Goal: Task Accomplishment & Management: Manage account settings

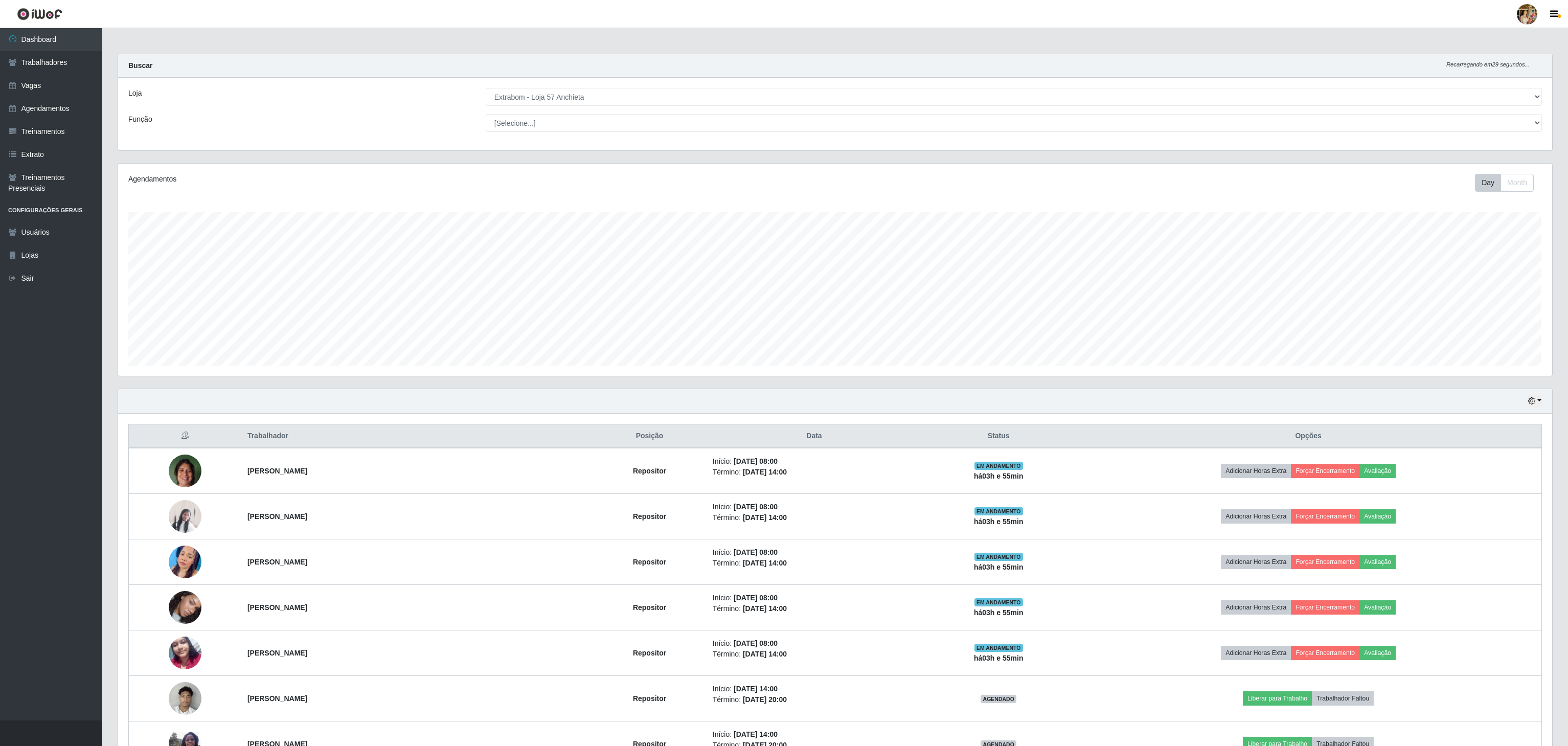
select select "470"
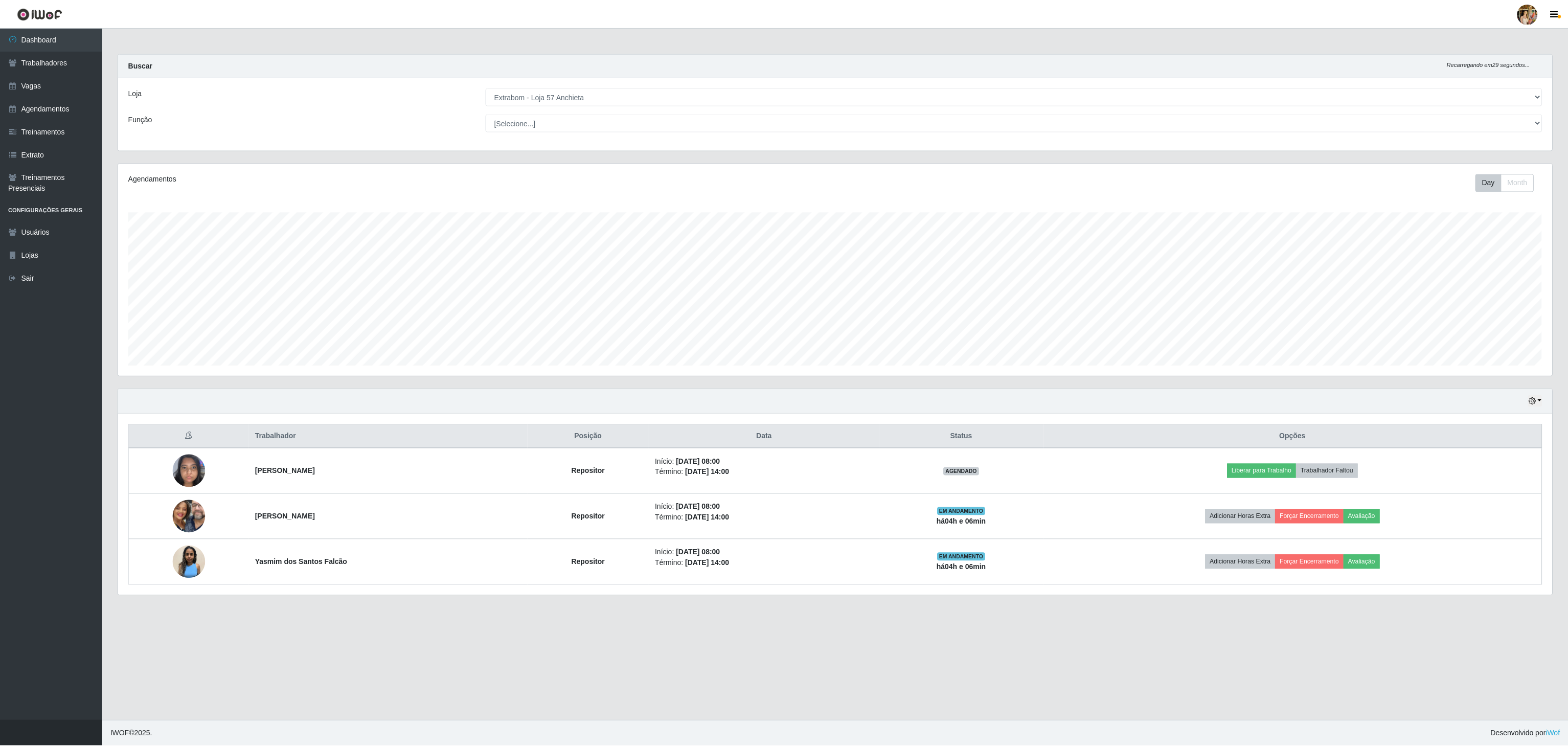
scroll to position [213, 1435]
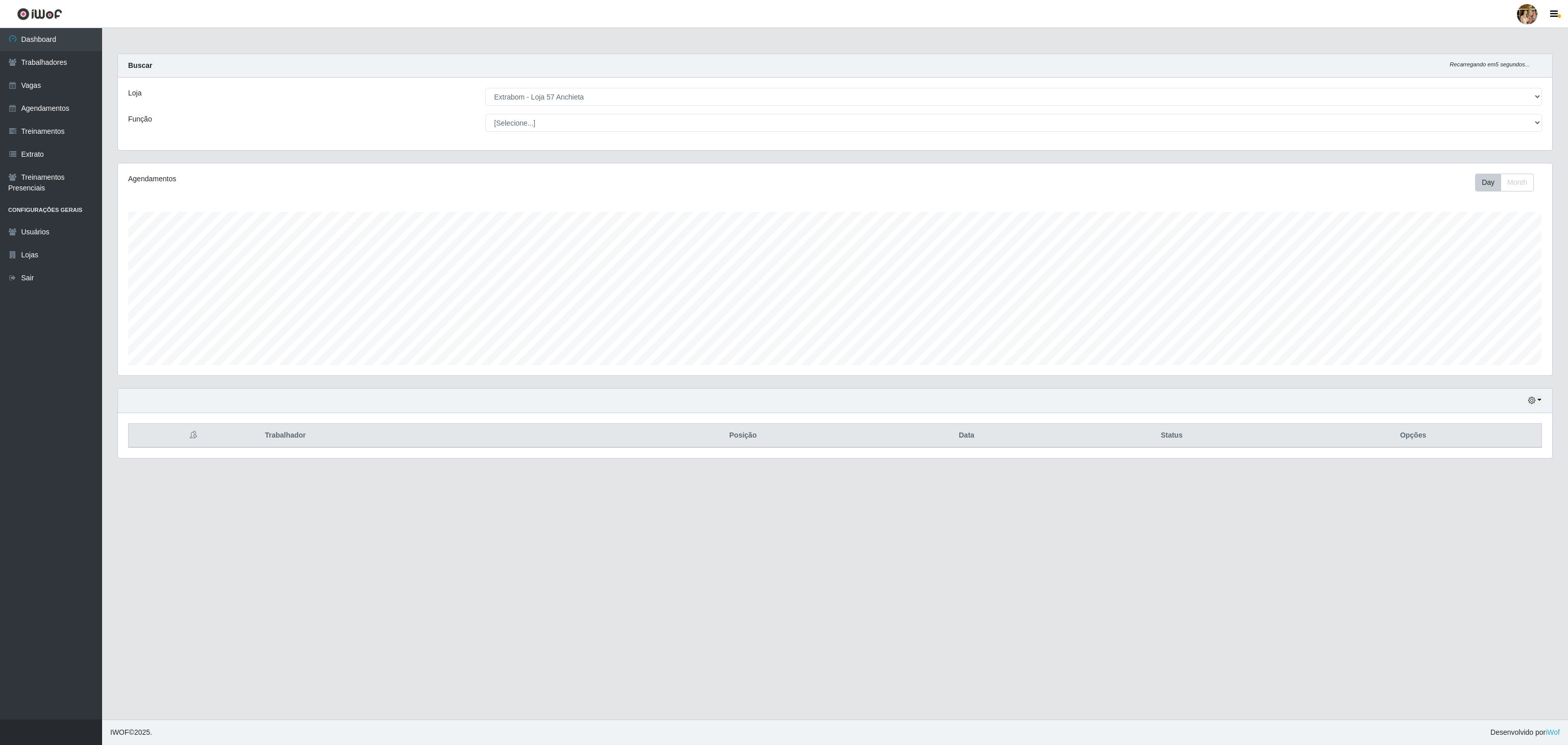
click at [686, 154] on div "Carregando... Buscar Recarregando em 5 segundos... [PERSON_NAME] [Selecione...]…" at bounding box center [835, 108] width 1451 height 109
click at [58, 67] on link "Trabalhadores" at bounding box center [51, 63] width 102 height 23
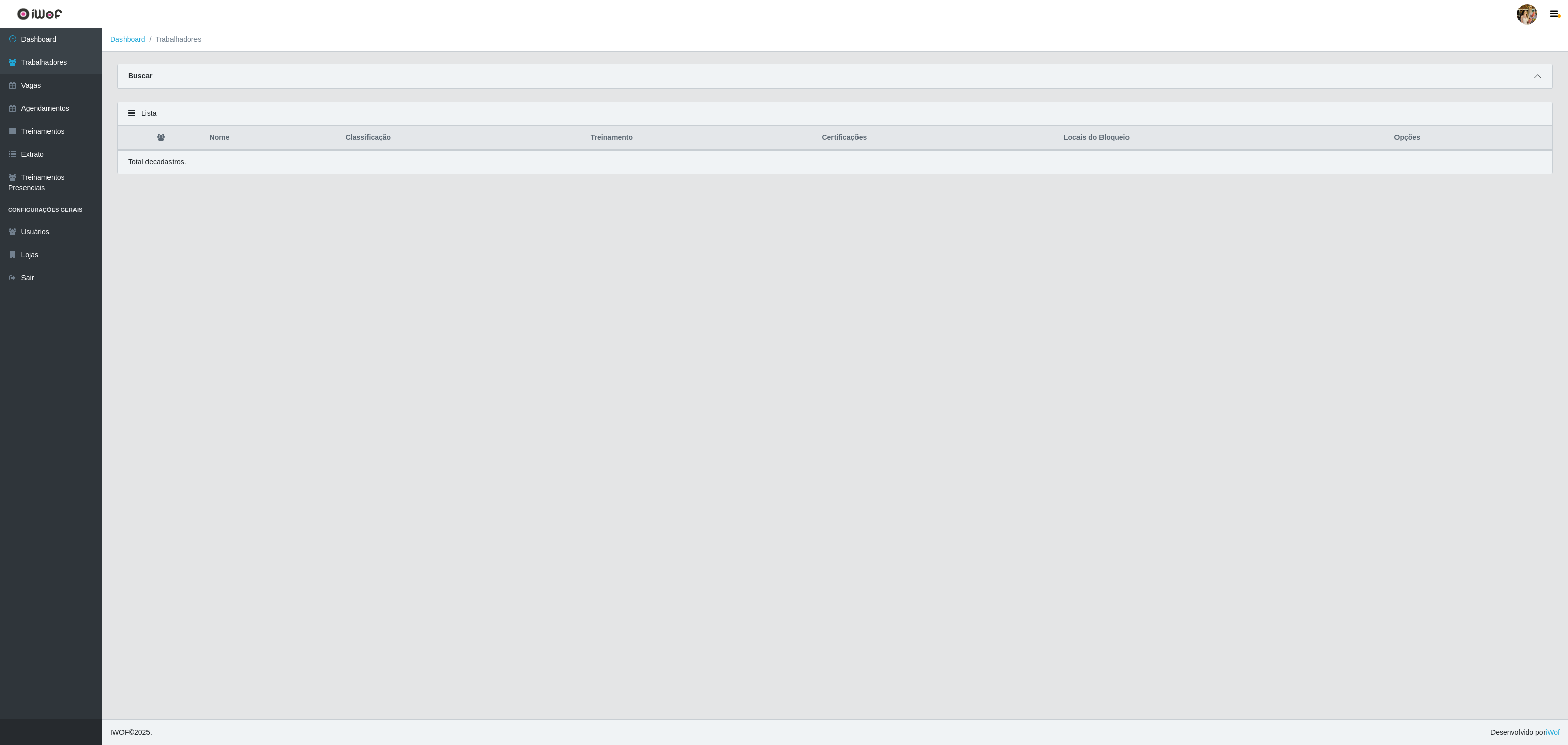
click at [1532, 71] on span at bounding box center [1538, 76] width 12 height 12
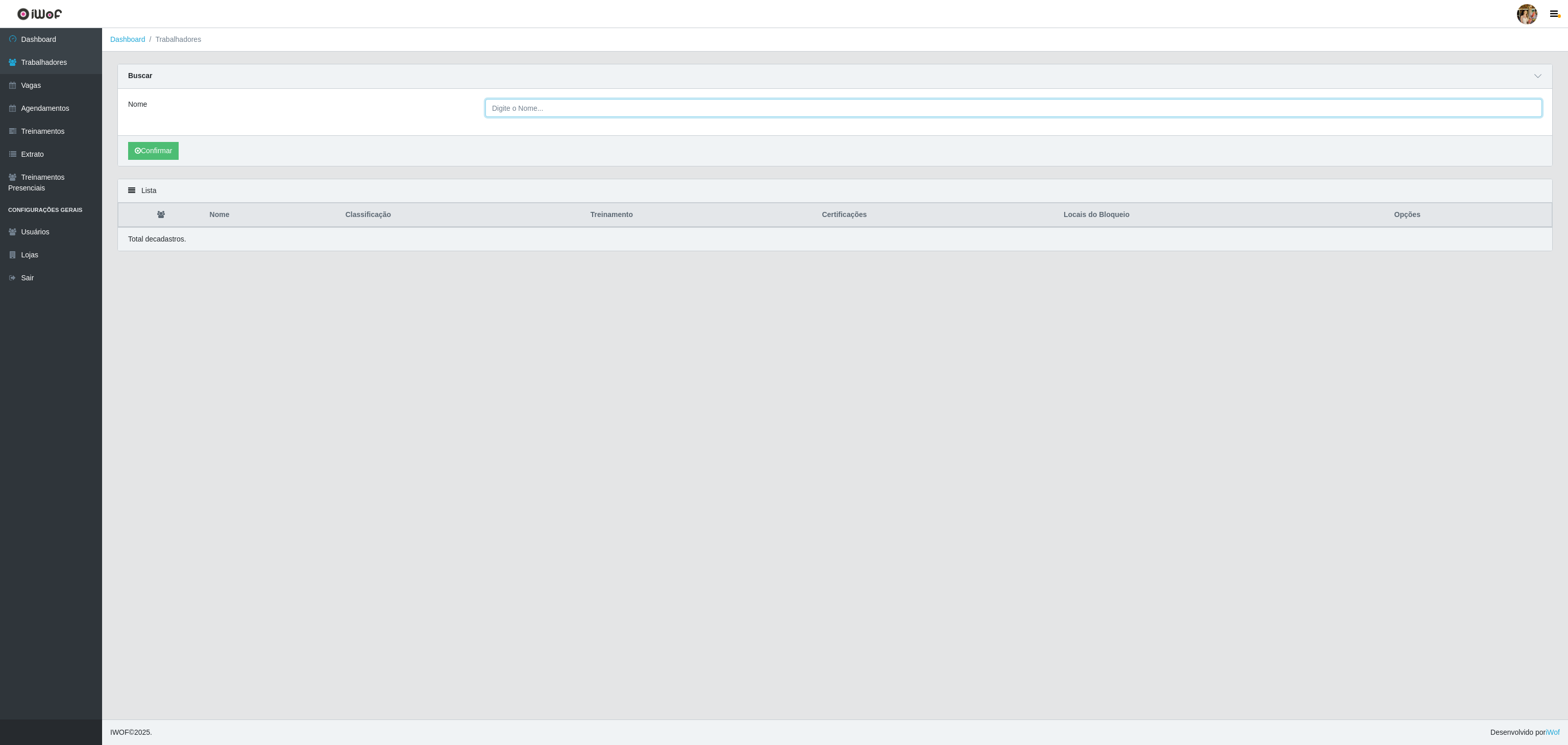
drag, startPoint x: 650, startPoint y: 112, endPoint x: 642, endPoint y: 108, distance: 8.9
click at [643, 108] on input "Nome" at bounding box center [1013, 108] width 1057 height 18
click at [541, 101] on input "Nome" at bounding box center [1013, 108] width 1057 height 18
click at [534, 113] on input "Nome" at bounding box center [1013, 108] width 1057 height 18
drag, startPoint x: 83, startPoint y: 34, endPoint x: 90, endPoint y: 35, distance: 7.1
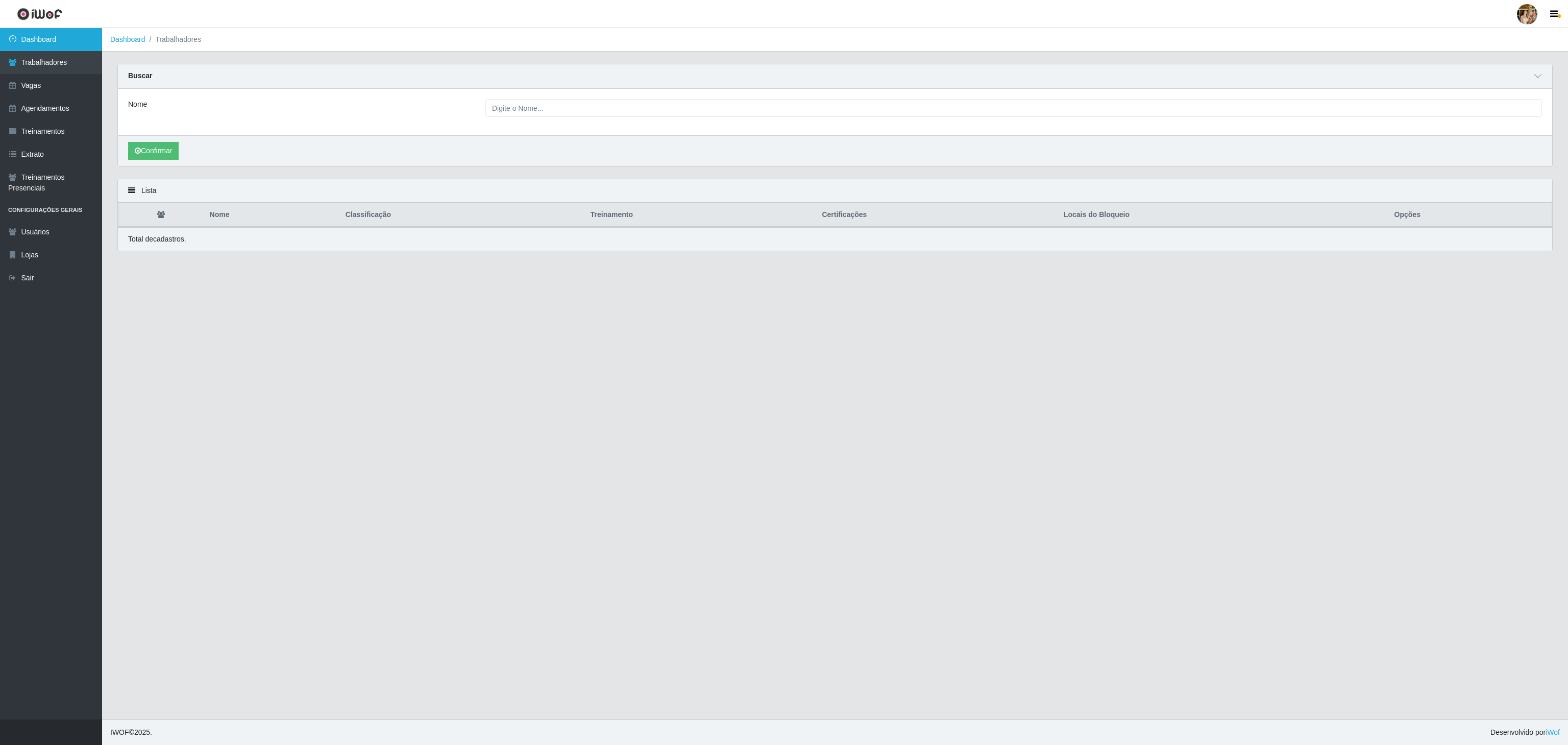
click at [83, 34] on link "Dashboard" at bounding box center [51, 39] width 102 height 23
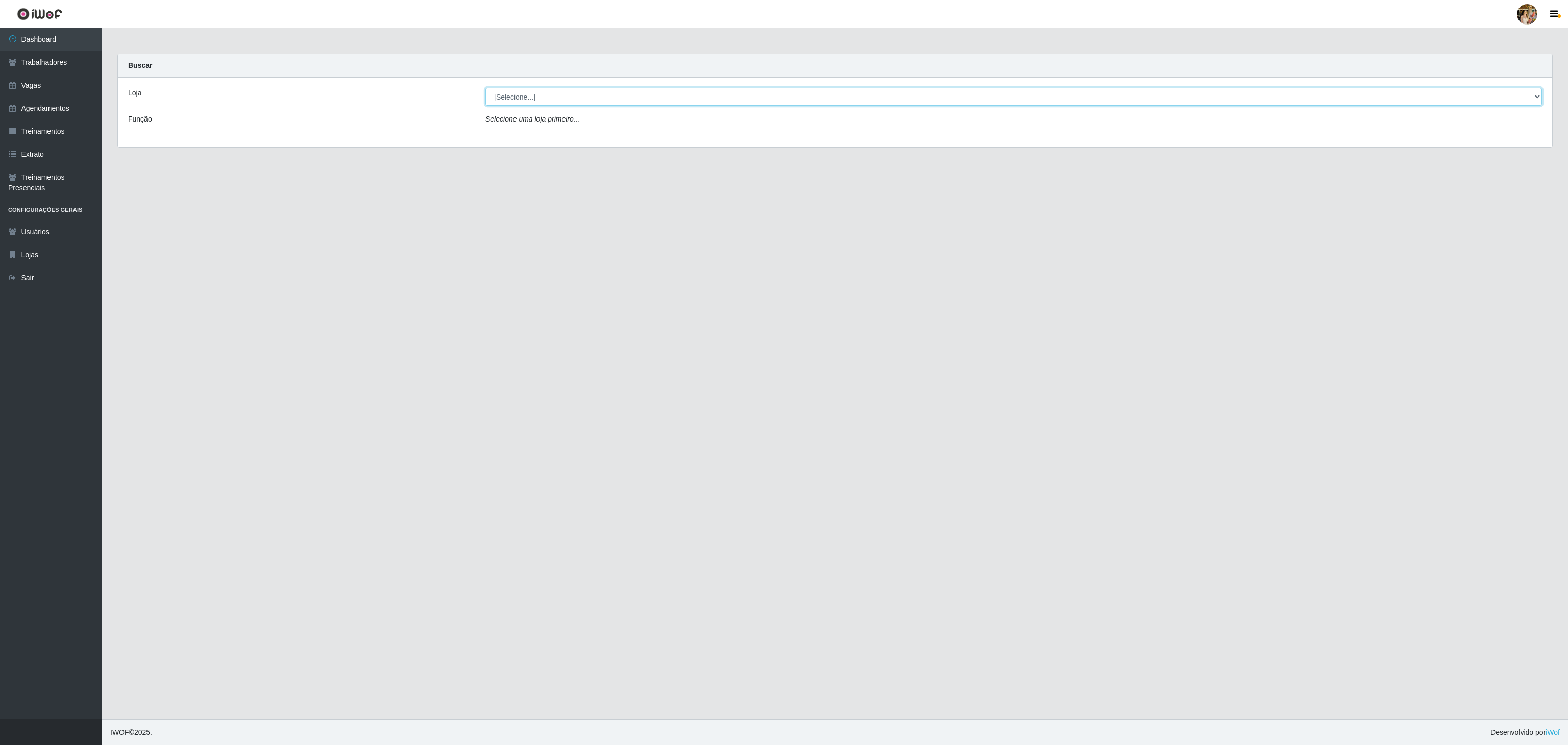
click at [644, 96] on select "[Selecione...] Atacado Vem - [GEOGRAPHIC_DATA] 30 Laranjeiras Velha Atacado Vem…" at bounding box center [1013, 96] width 1057 height 18
click at [485, 89] on select "[Selecione...] Atacado Vem - [GEOGRAPHIC_DATA] 30 Laranjeiras Velha Atacado Vem…" at bounding box center [1013, 96] width 1057 height 18
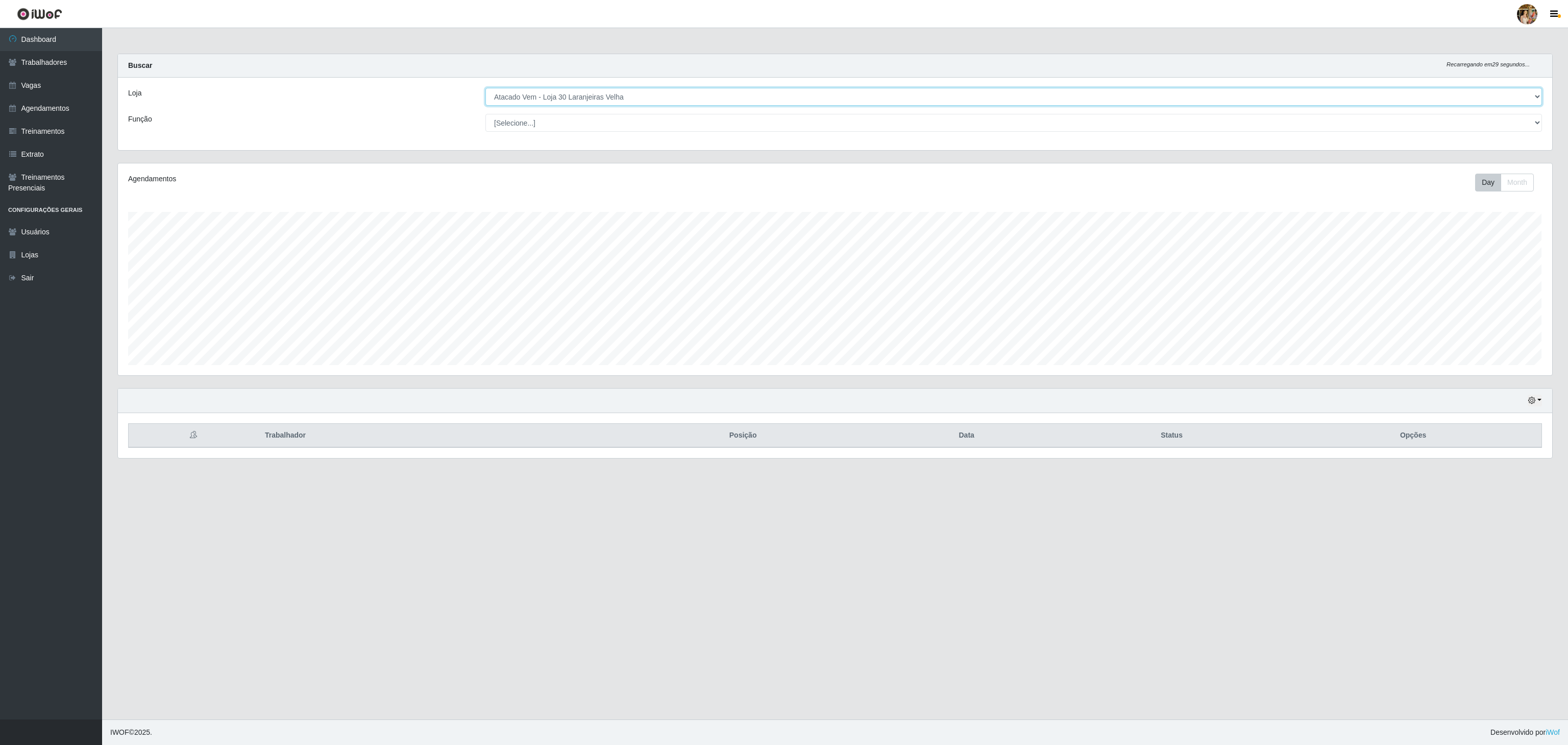
scroll to position [212, 1433]
click at [636, 101] on select "[Selecione...] Atacado Vem - [GEOGRAPHIC_DATA] 30 Laranjeiras Velha Atacado Vem…" at bounding box center [1013, 96] width 1057 height 18
click at [485, 89] on select "[Selecione...] Atacado Vem - [GEOGRAPHIC_DATA] 30 Laranjeiras Velha Atacado Vem…" at bounding box center [1013, 96] width 1057 height 18
click at [639, 99] on select "[Selecione...] Atacado Vem - [GEOGRAPHIC_DATA] 30 Laranjeiras Velha Atacado Vem…" at bounding box center [1013, 96] width 1057 height 18
click at [485, 89] on select "[Selecione...] Atacado Vem - [GEOGRAPHIC_DATA] 30 Laranjeiras Velha Atacado Vem…" at bounding box center [1013, 96] width 1057 height 18
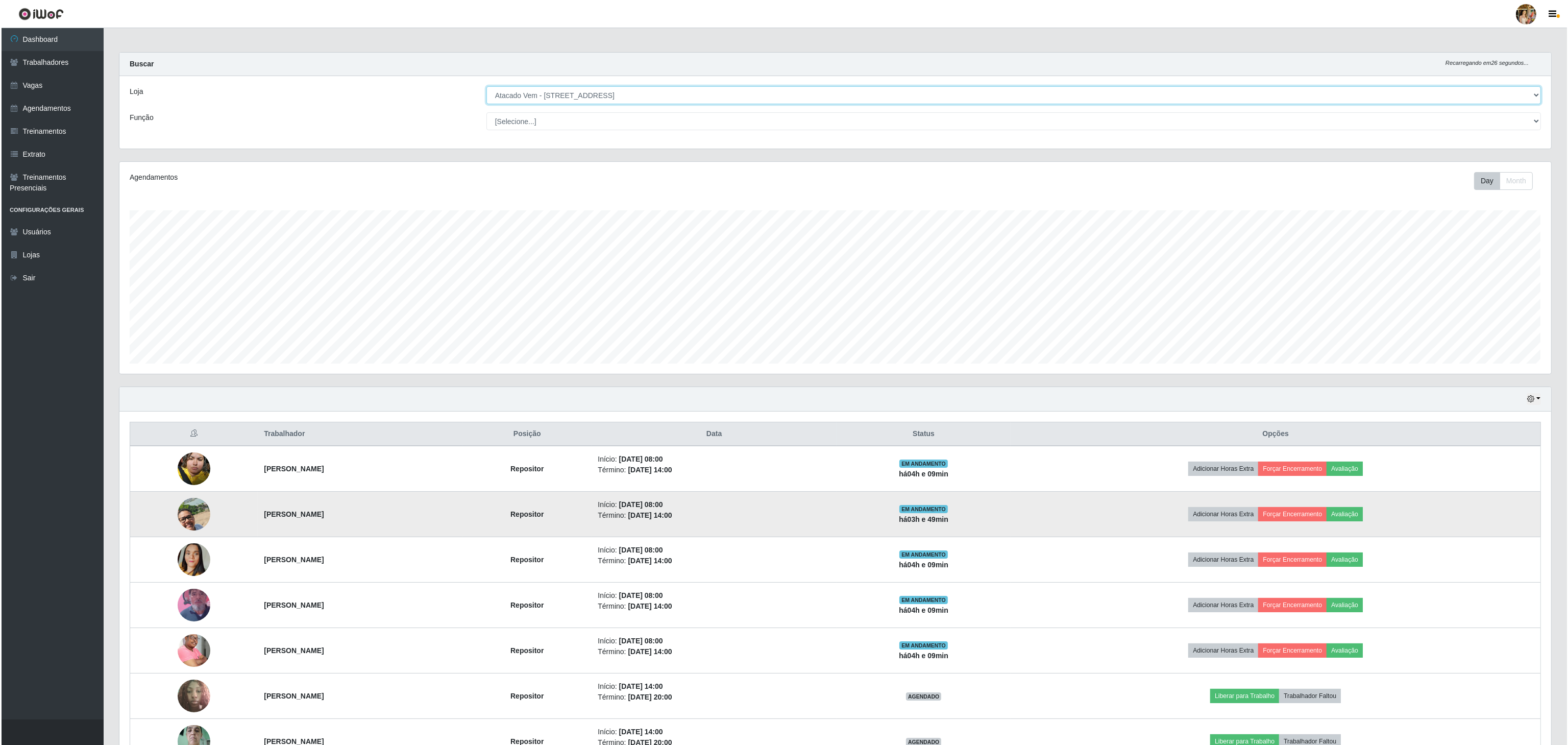
scroll to position [0, 0]
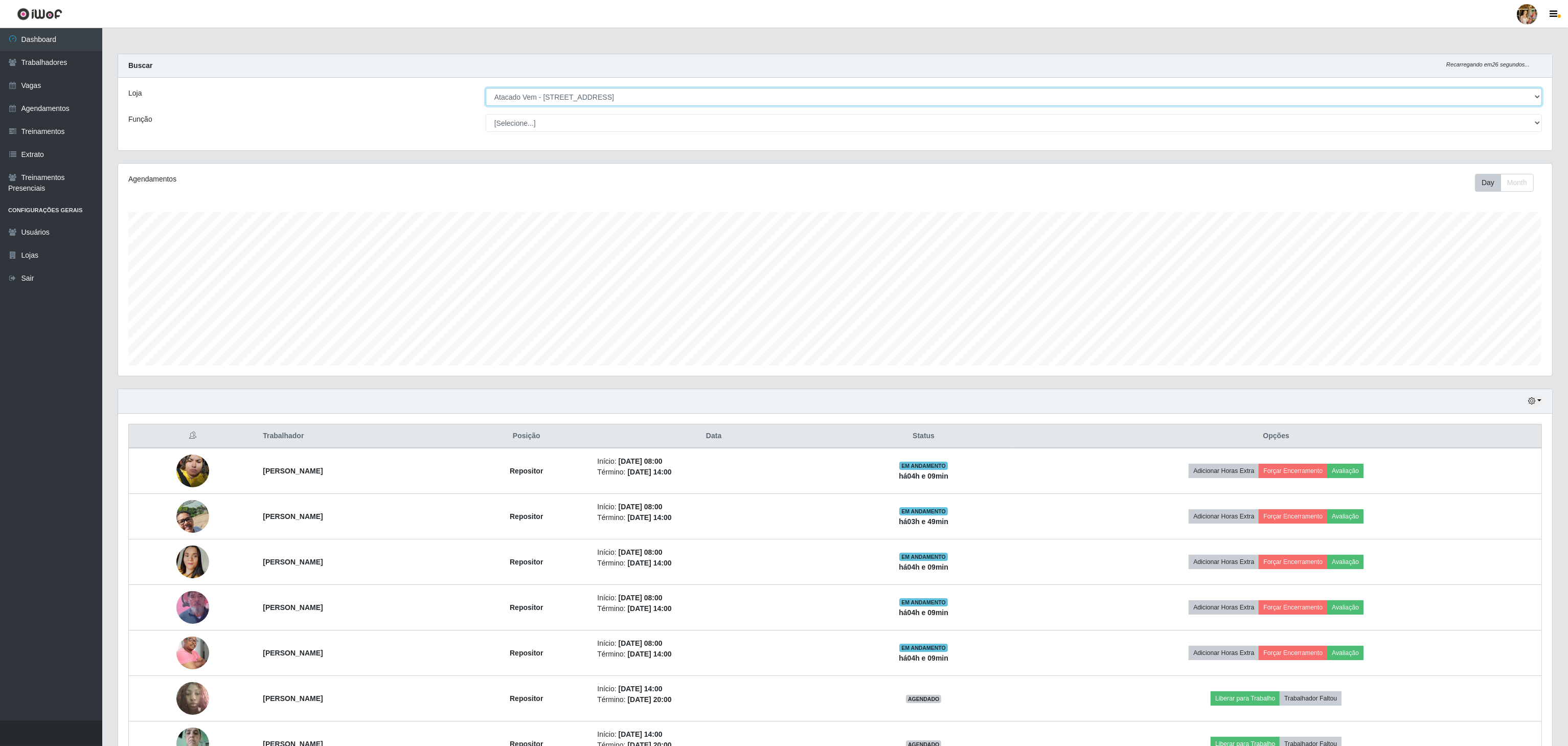
click at [603, 92] on select "[Selecione...] Atacado Vem - [GEOGRAPHIC_DATA] 30 Laranjeiras Velha Atacado Vem…" at bounding box center [1014, 97] width 1056 height 18
click at [486, 89] on select "[Selecione...] Atacado Vem - [GEOGRAPHIC_DATA] 30 Laranjeiras Velha Atacado Vem…" at bounding box center [1014, 97] width 1056 height 18
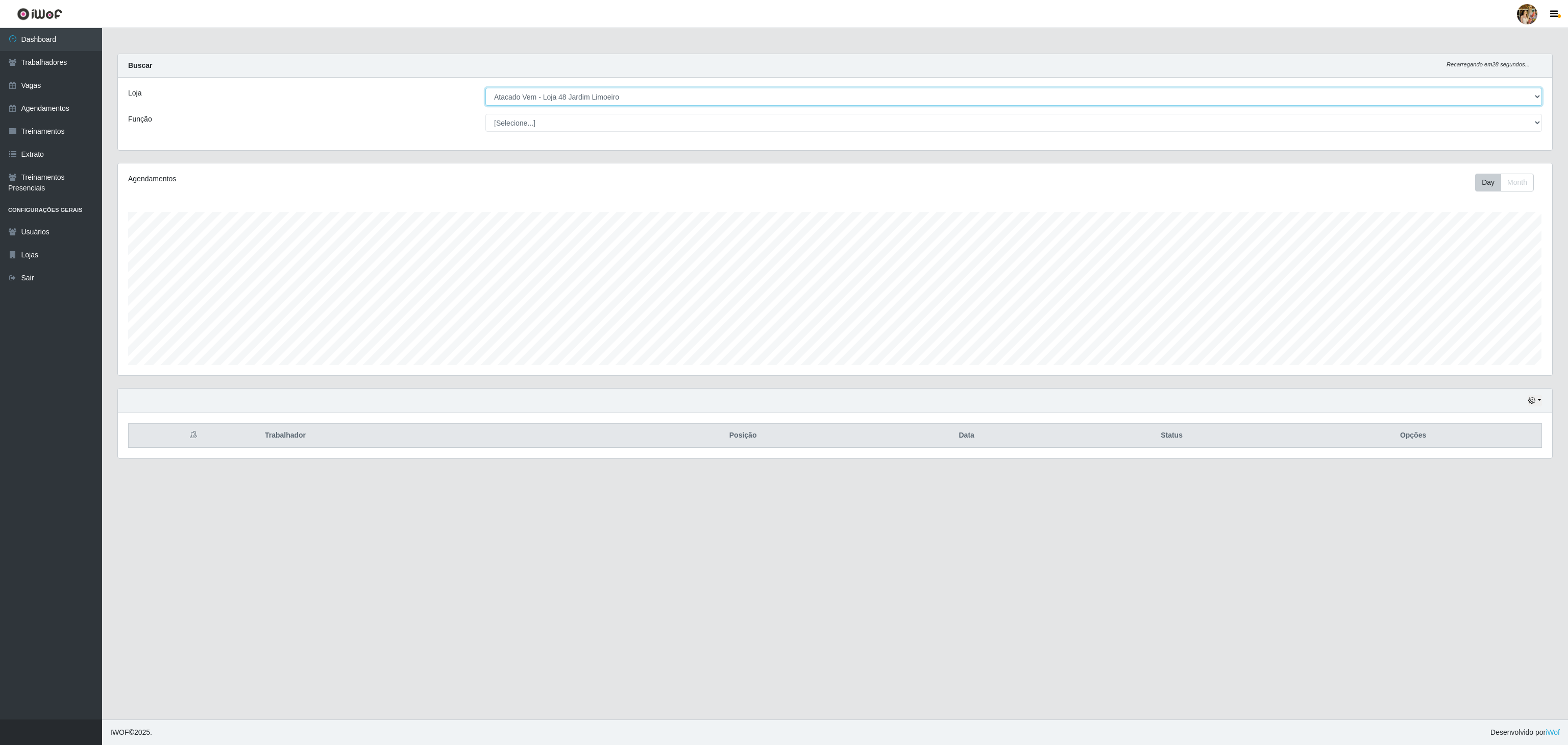
click at [619, 95] on select "[Selecione...] Atacado Vem - [GEOGRAPHIC_DATA] 30 Laranjeiras Velha Atacado Vem…" at bounding box center [1013, 96] width 1057 height 18
click at [485, 89] on select "[Selecione...] Atacado Vem - [GEOGRAPHIC_DATA] 30 Laranjeiras Velha Atacado Vem…" at bounding box center [1013, 96] width 1057 height 18
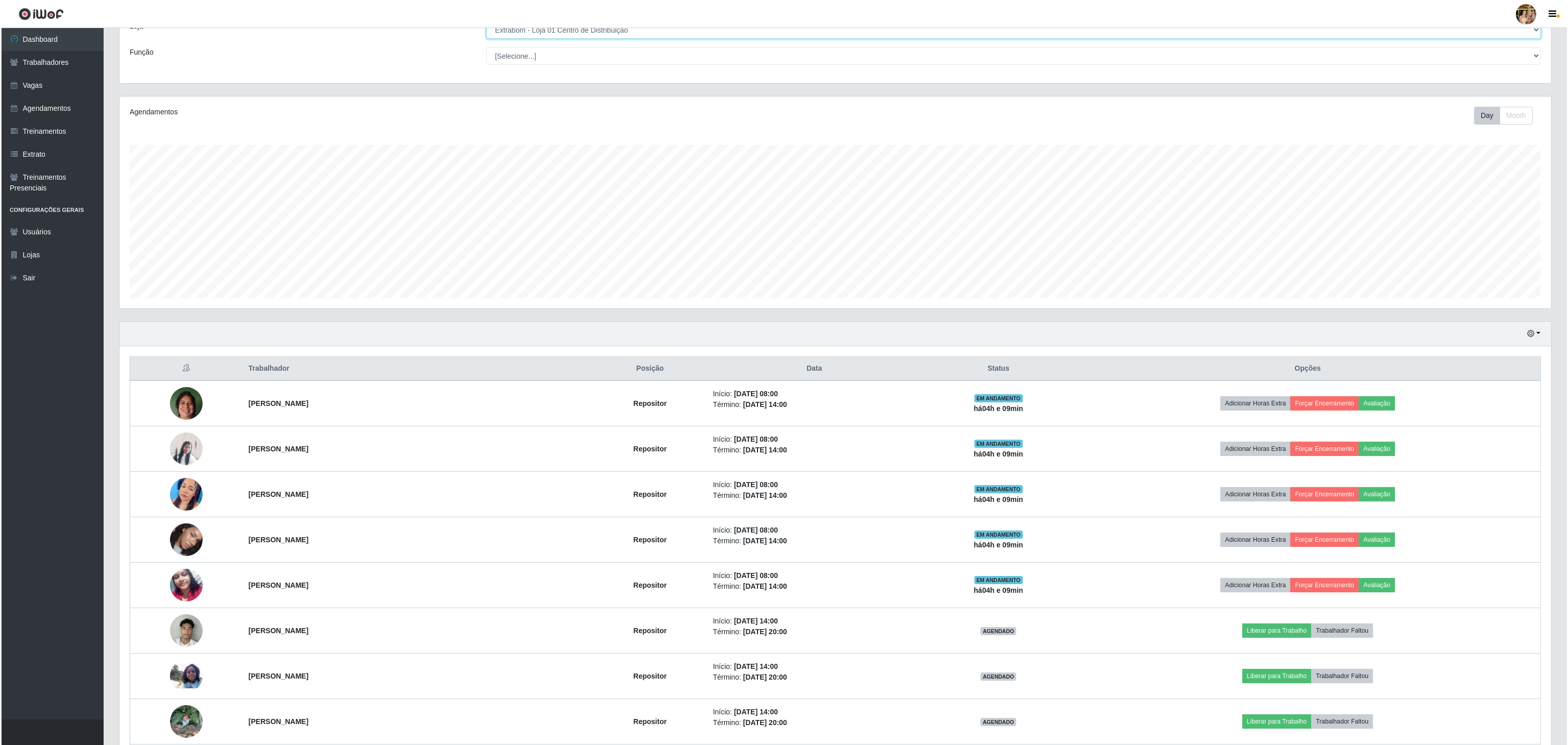
scroll to position [0, 0]
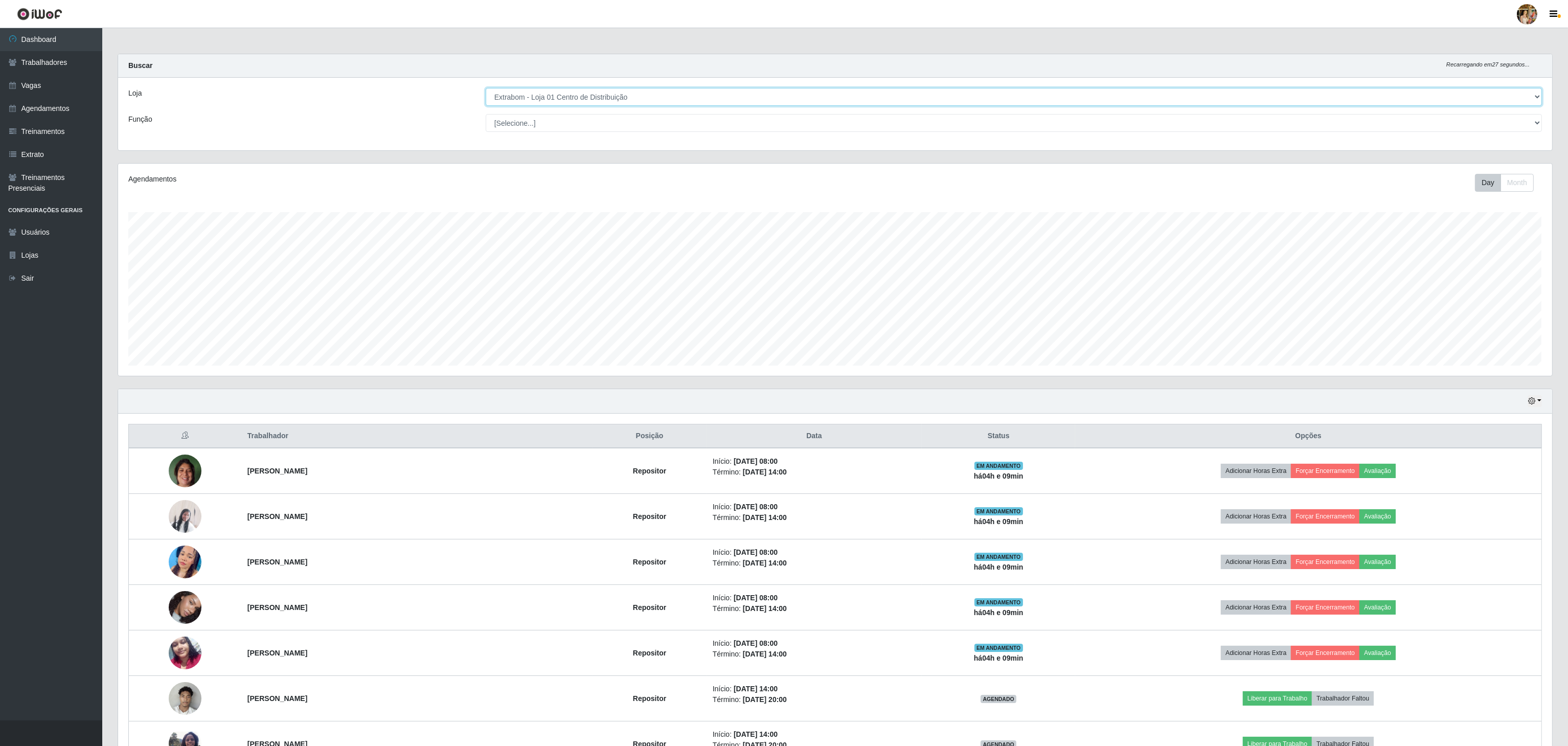
click at [629, 89] on select "[Selecione...] Atacado Vem - [GEOGRAPHIC_DATA] 30 Laranjeiras Velha Atacado Vem…" at bounding box center [1014, 97] width 1056 height 18
click at [486, 89] on select "[Selecione...] Atacado Vem - [GEOGRAPHIC_DATA] 30 Laranjeiras Velha Atacado Vem…" at bounding box center [1014, 97] width 1056 height 18
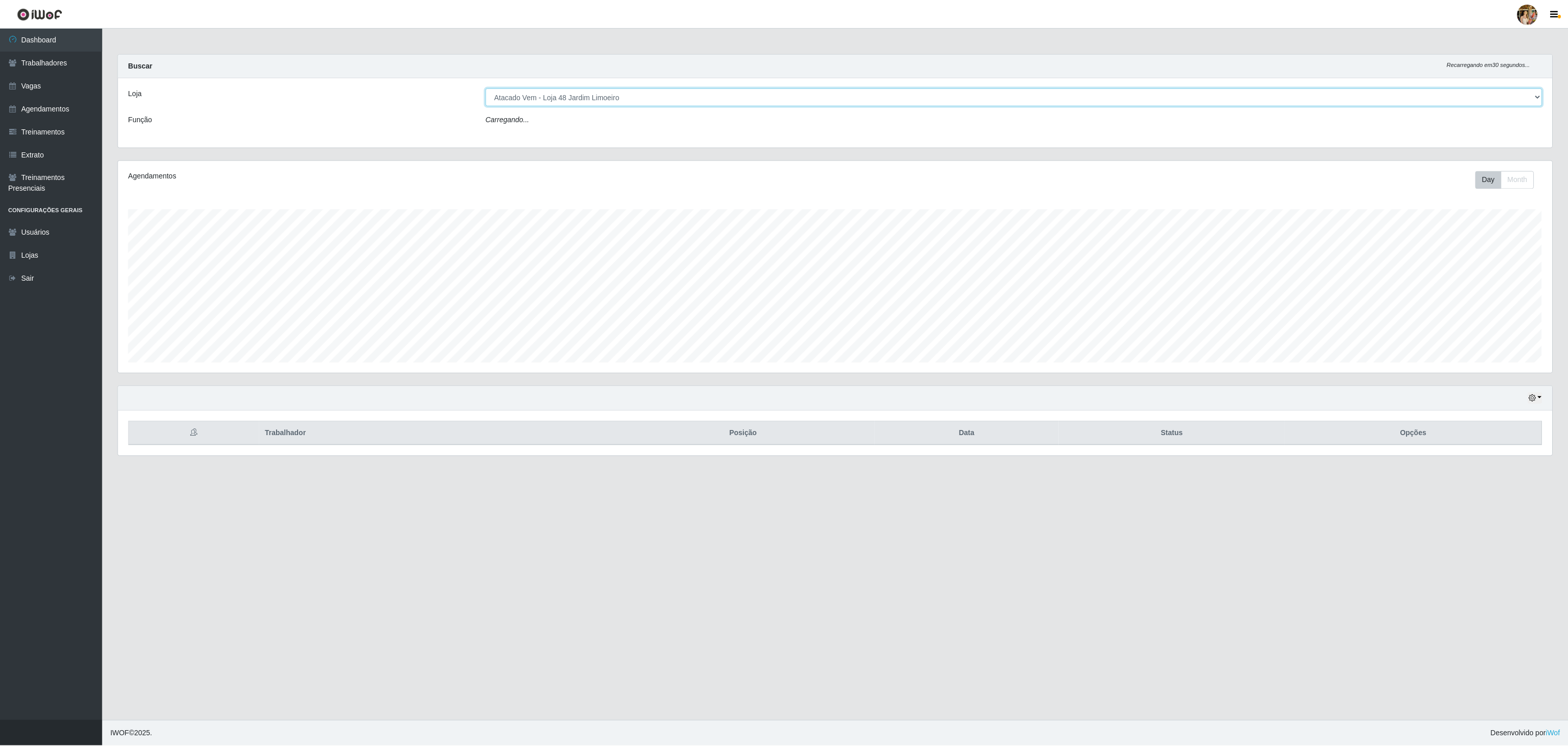
scroll to position [213, 1435]
click at [623, 95] on select "[Selecione...] Atacado Vem - [GEOGRAPHIC_DATA] 30 Laranjeiras Velha Atacado Vem…" at bounding box center [1015, 97] width 1058 height 18
click at [486, 89] on select "[Selecione...] Atacado Vem - [GEOGRAPHIC_DATA] 30 Laranjeiras Velha Atacado Vem…" at bounding box center [1015, 97] width 1058 height 18
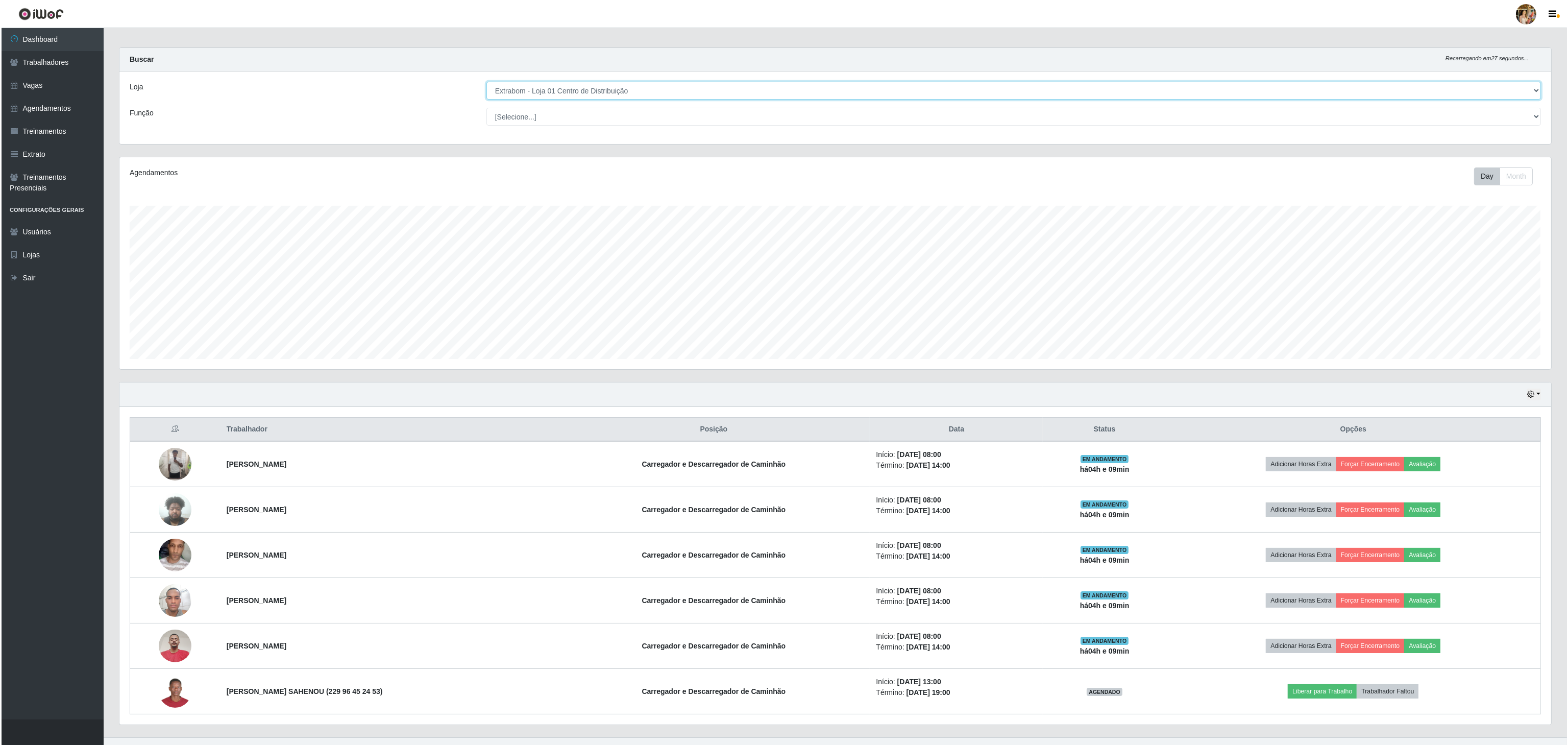
scroll to position [0, 0]
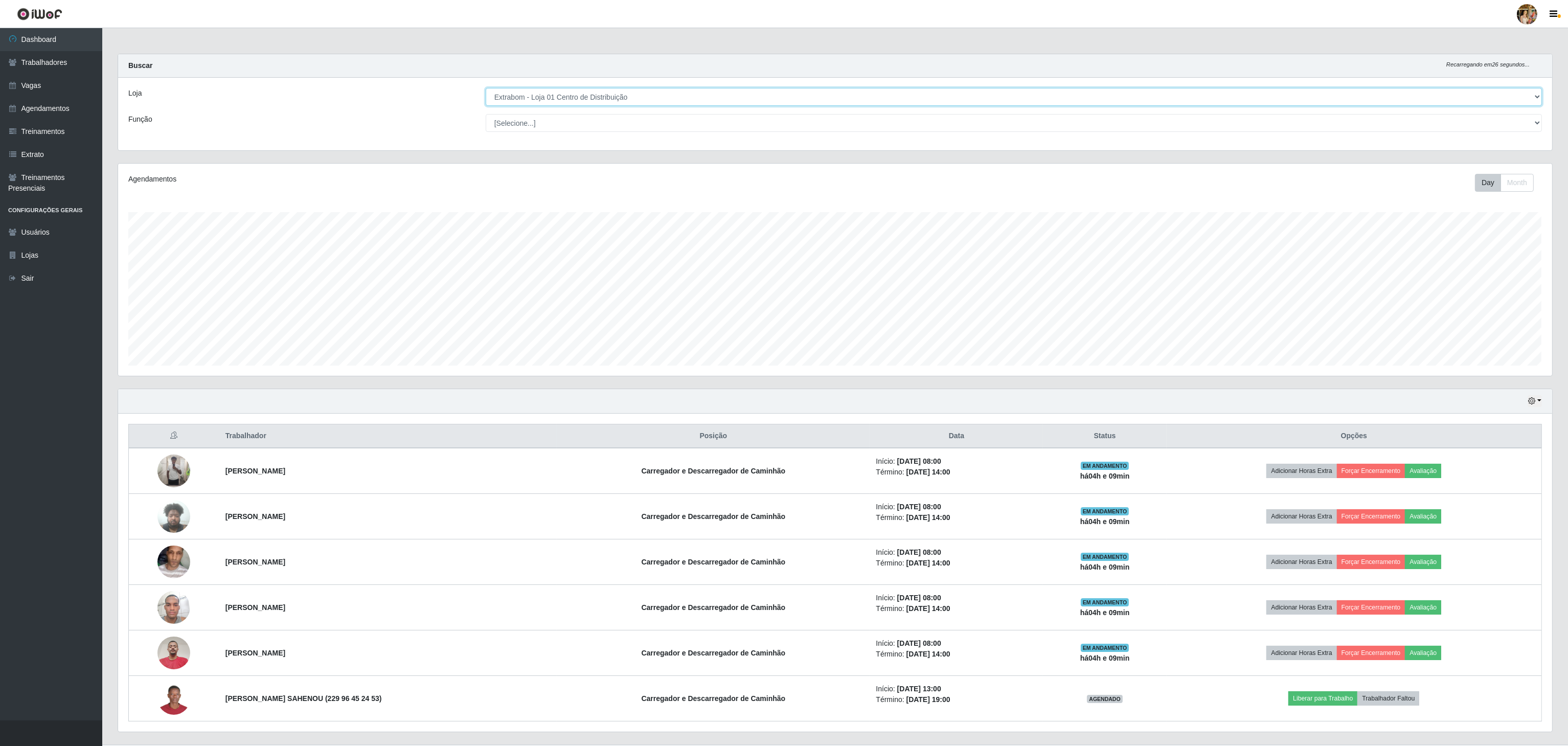
click at [634, 96] on select "[Selecione...] Atacado Vem - [GEOGRAPHIC_DATA] 30 Laranjeiras Velha Atacado Vem…" at bounding box center [1014, 97] width 1056 height 18
click at [486, 89] on select "[Selecione...] Atacado Vem - [GEOGRAPHIC_DATA] 30 Laranjeiras Velha Atacado Vem…" at bounding box center [1014, 97] width 1056 height 18
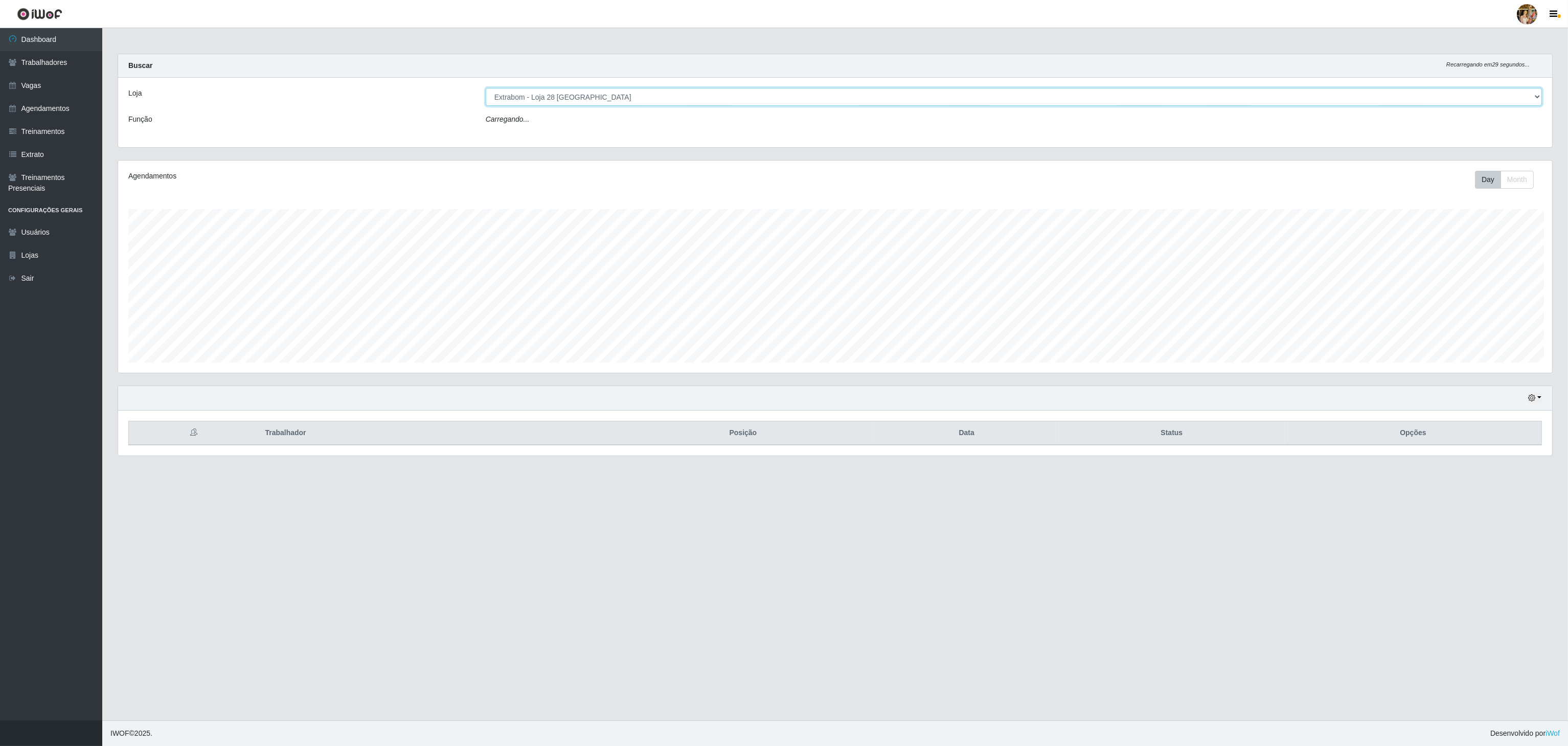
scroll to position [213, 1435]
click at [620, 101] on select "[Selecione...] Atacado Vem - [GEOGRAPHIC_DATA] 30 Laranjeiras Velha Atacado Vem…" at bounding box center [1015, 97] width 1058 height 18
click at [486, 89] on select "[Selecione...] Atacado Vem - [GEOGRAPHIC_DATA] 30 Laranjeiras Velha Atacado Vem…" at bounding box center [1015, 97] width 1058 height 18
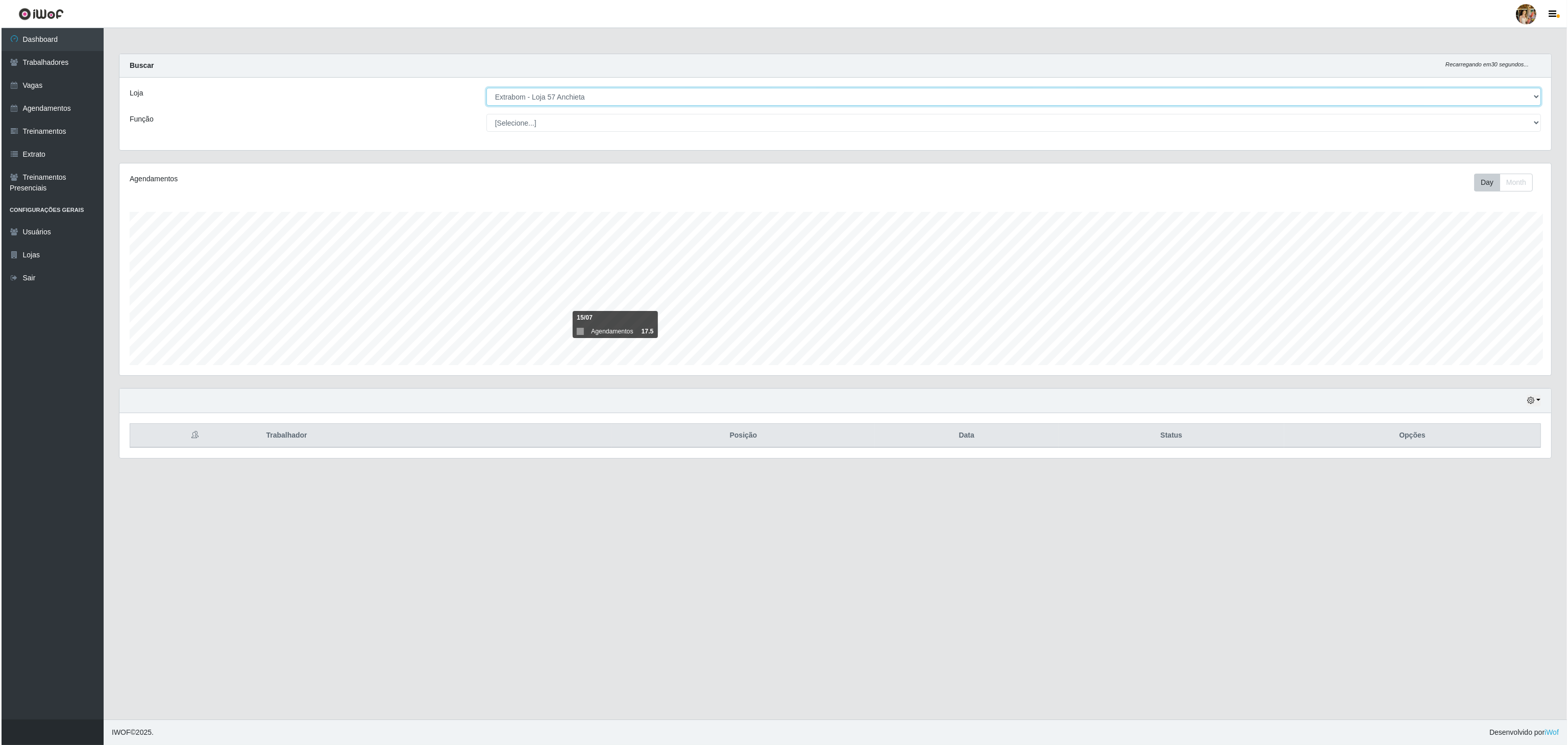
scroll to position [510493, 509016]
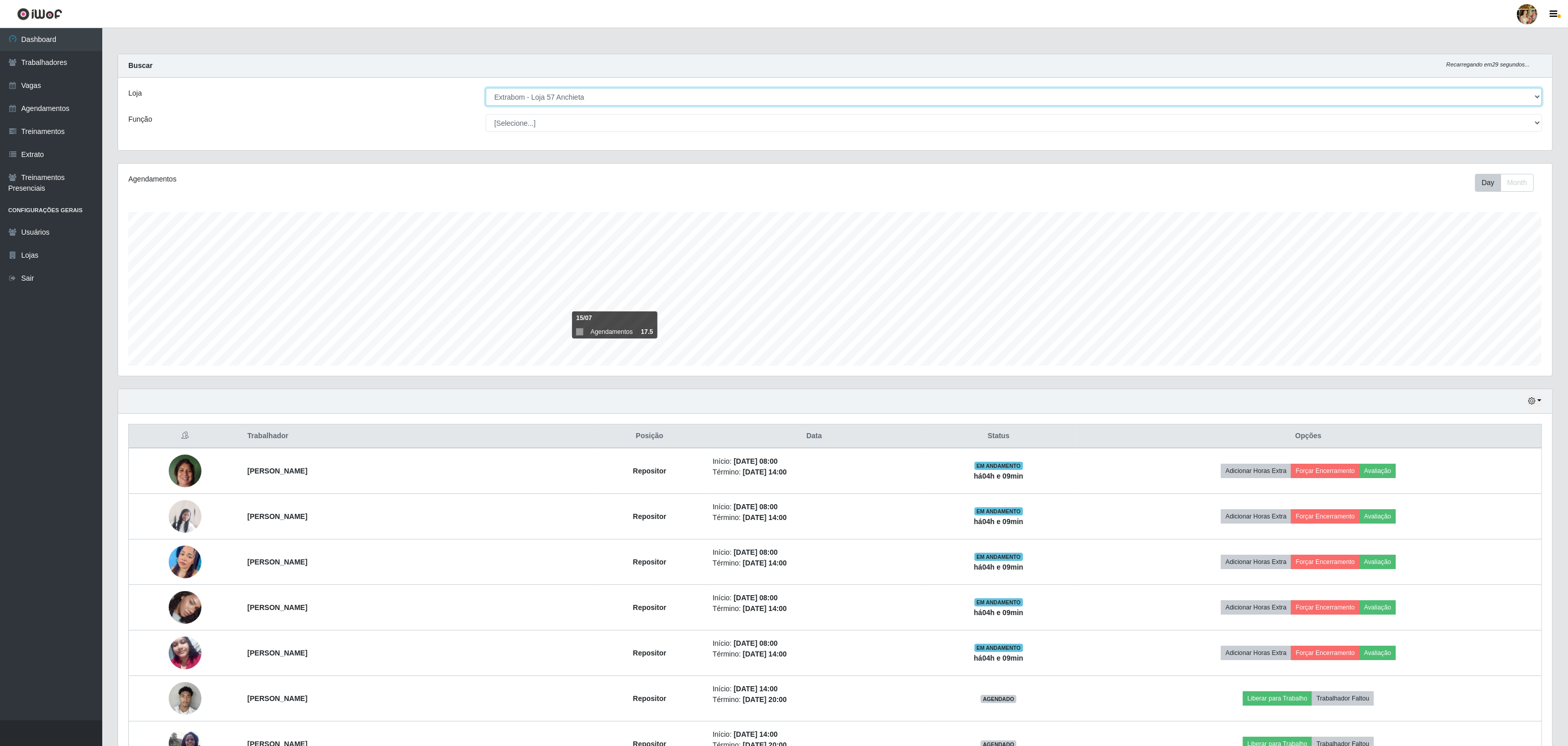
click at [661, 98] on select "[Selecione...] Atacado Vem - [GEOGRAPHIC_DATA] 30 Laranjeiras Velha Atacado Vem…" at bounding box center [1014, 97] width 1056 height 18
click at [486, 89] on select "[Selecione...] Atacado Vem - [GEOGRAPHIC_DATA] 30 Laranjeiras Velha Atacado Vem…" at bounding box center [1014, 97] width 1056 height 18
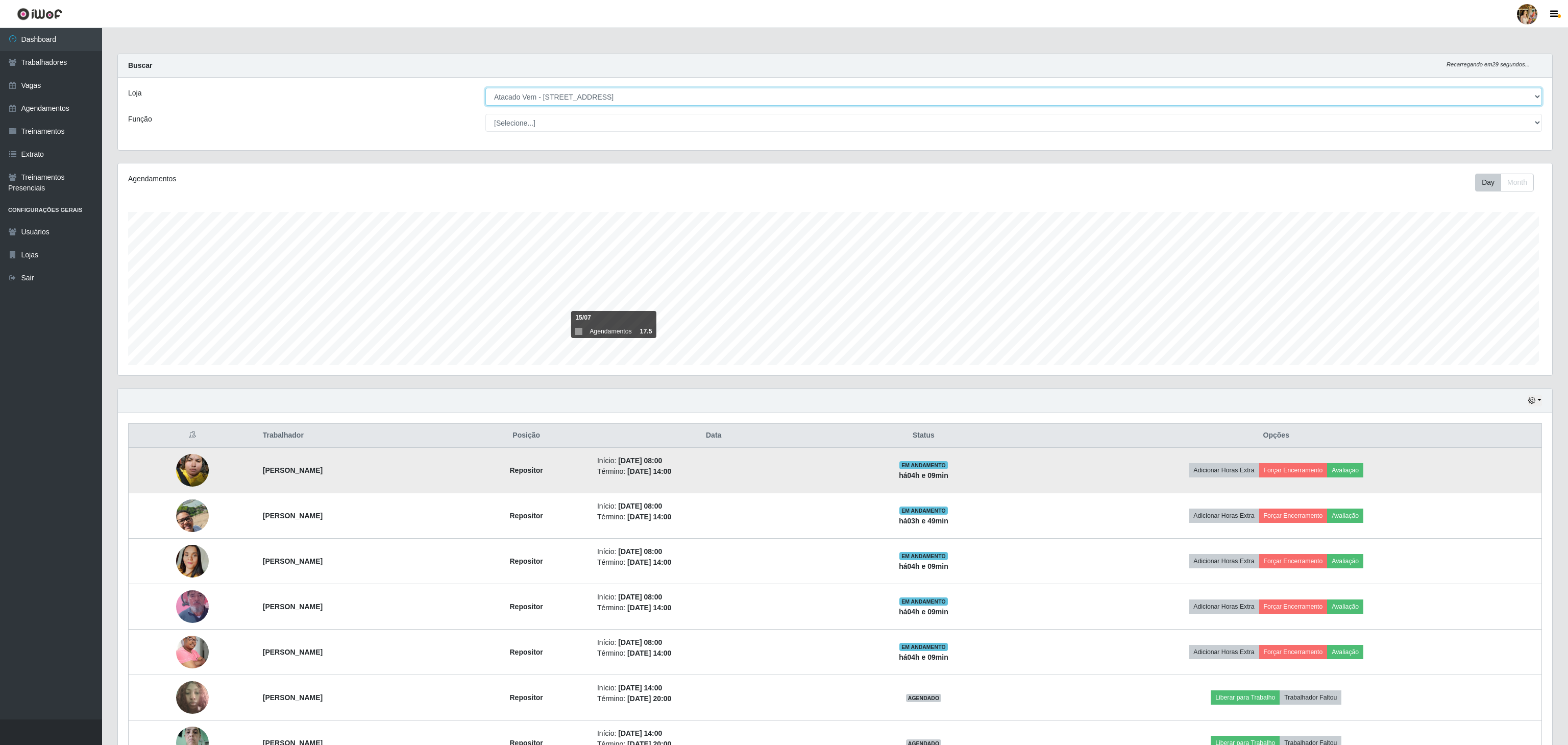
scroll to position [212, 1433]
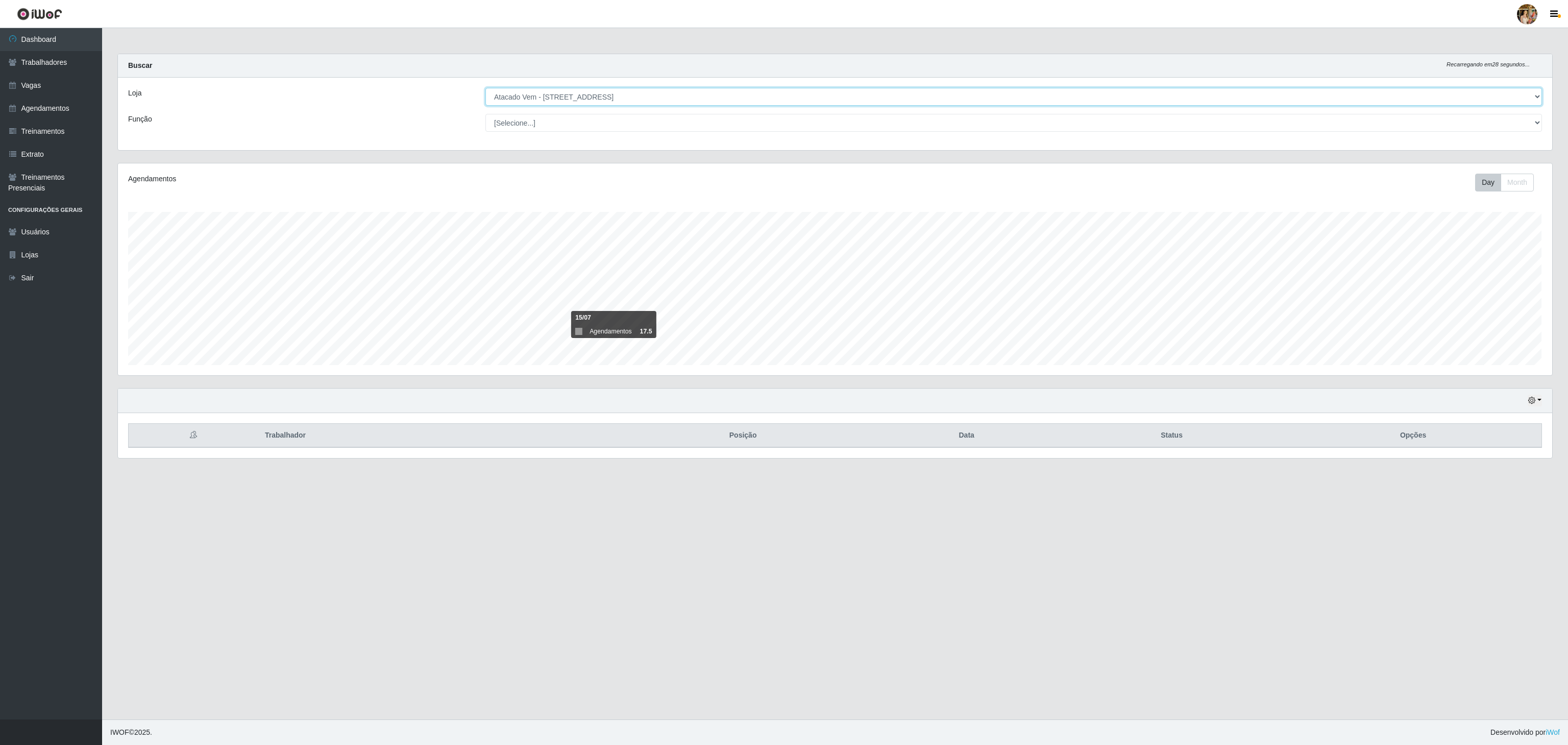
click at [606, 97] on select "[Selecione...] Atacado Vem - [GEOGRAPHIC_DATA] 30 Laranjeiras Velha Atacado Vem…" at bounding box center [1013, 96] width 1057 height 18
click at [485, 89] on select "[Selecione...] Atacado Vem - [GEOGRAPHIC_DATA] 30 Laranjeiras Velha Atacado Vem…" at bounding box center [1013, 96] width 1057 height 18
click at [633, 95] on select "[Selecione...] Atacado Vem - [GEOGRAPHIC_DATA] 30 Laranjeiras Velha Atacado Vem…" at bounding box center [1013, 96] width 1057 height 18
select select "455"
click at [485, 89] on select "[Selecione...] Atacado Vem - [GEOGRAPHIC_DATA] 30 Laranjeiras Velha Atacado Vem…" at bounding box center [1013, 96] width 1057 height 18
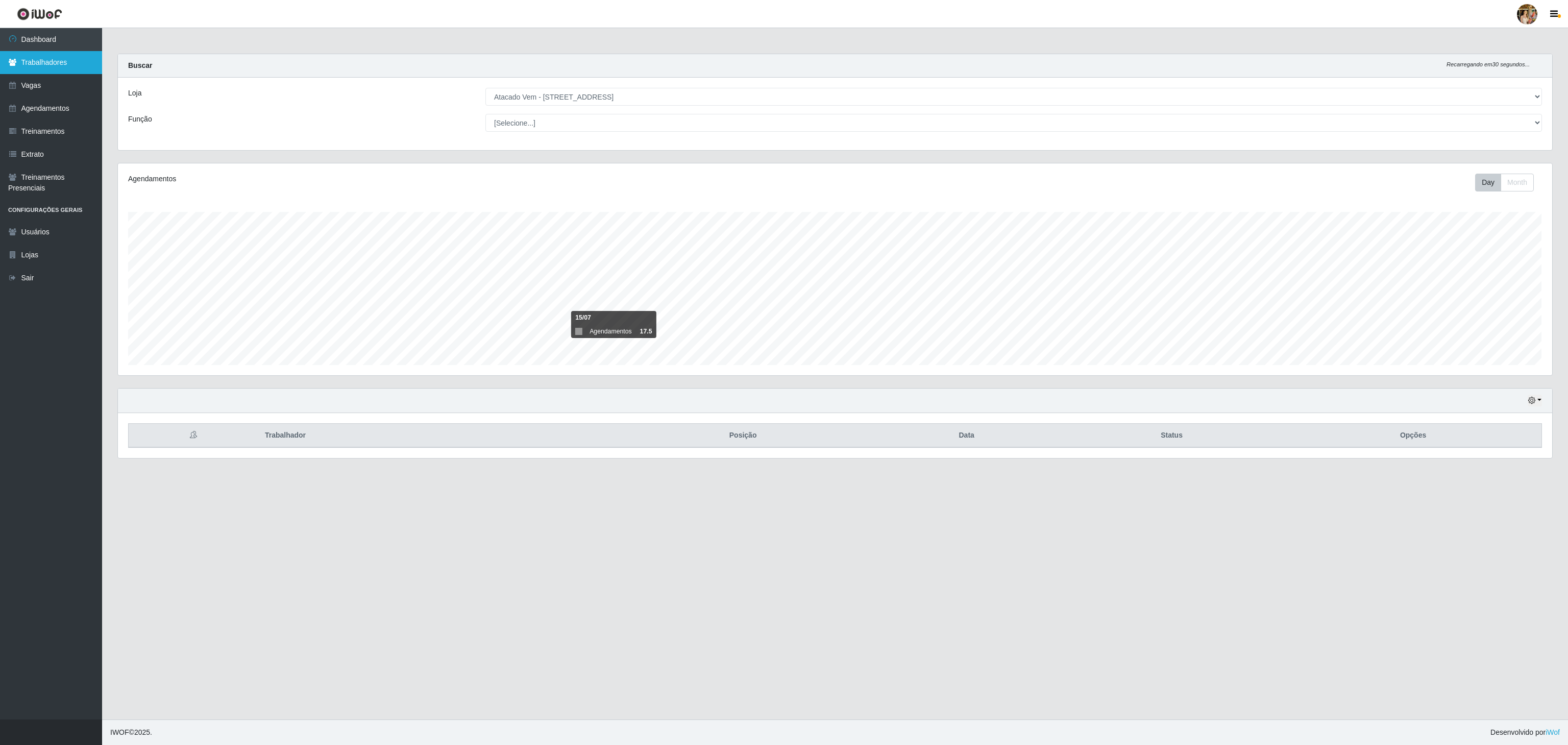
click at [79, 64] on link "Trabalhadores" at bounding box center [51, 63] width 102 height 23
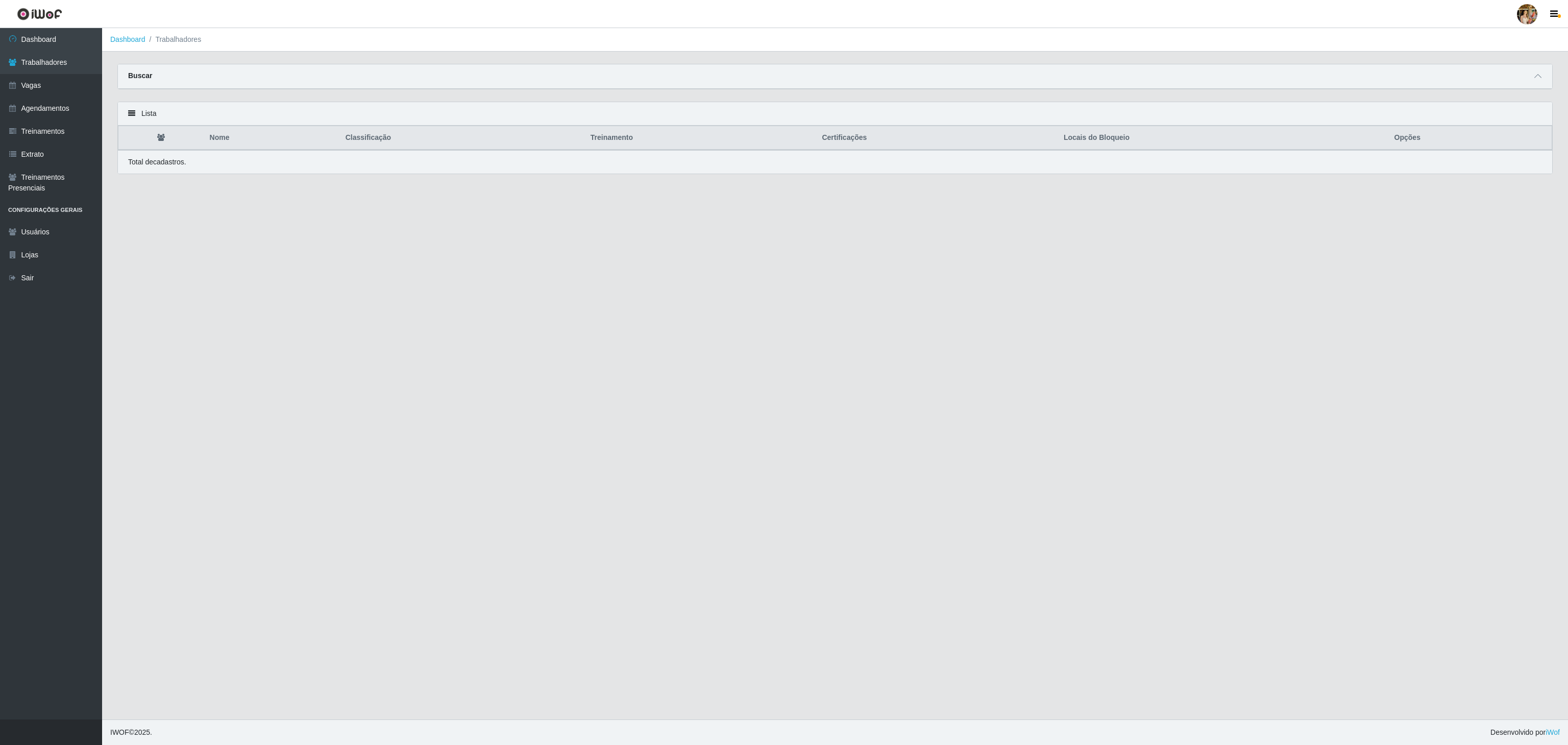
click at [1529, 74] on div "Buscar" at bounding box center [835, 76] width 1434 height 25
click at [1540, 79] on icon at bounding box center [1538, 76] width 7 height 7
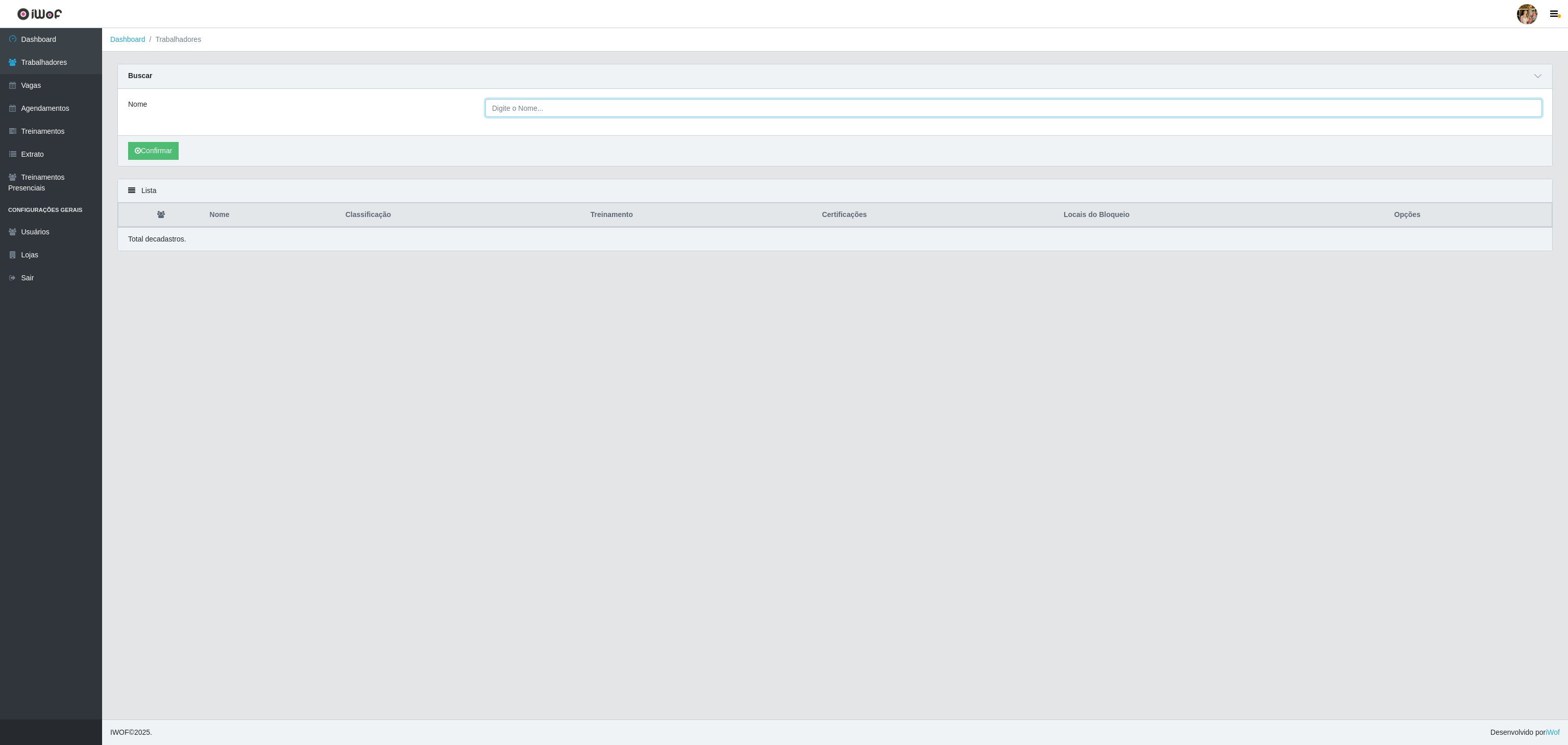
click at [690, 112] on input "Nome" at bounding box center [1013, 108] width 1057 height 18
paste input "[PERSON_NAME]"
type input "[PERSON_NAME]"
click at [134, 154] on button "Confirmar" at bounding box center [153, 151] width 51 height 18
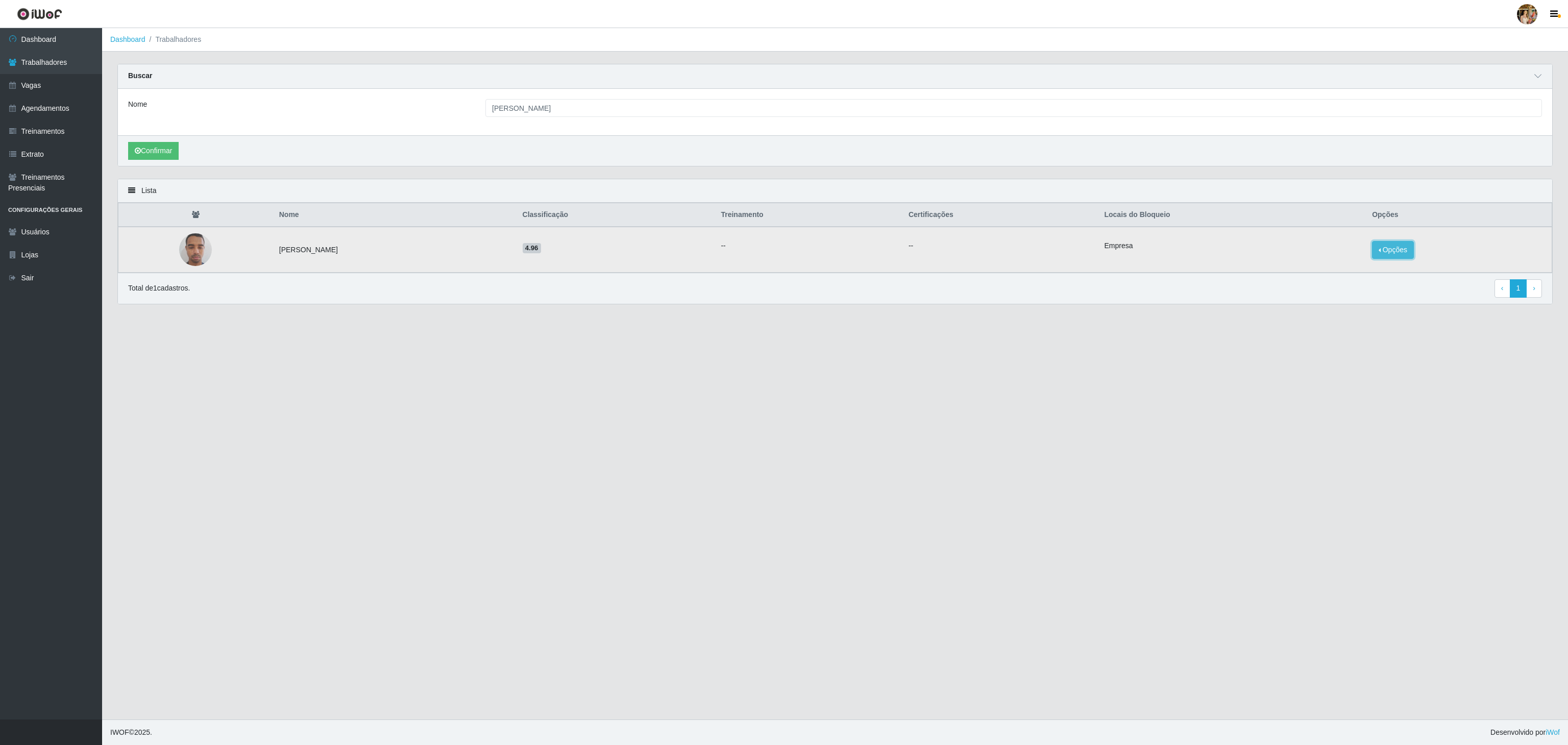
click at [1405, 252] on button "Opções" at bounding box center [1393, 250] width 42 height 18
click at [1355, 263] on button "Bloquear - Loja" at bounding box center [1323, 260] width 94 height 21
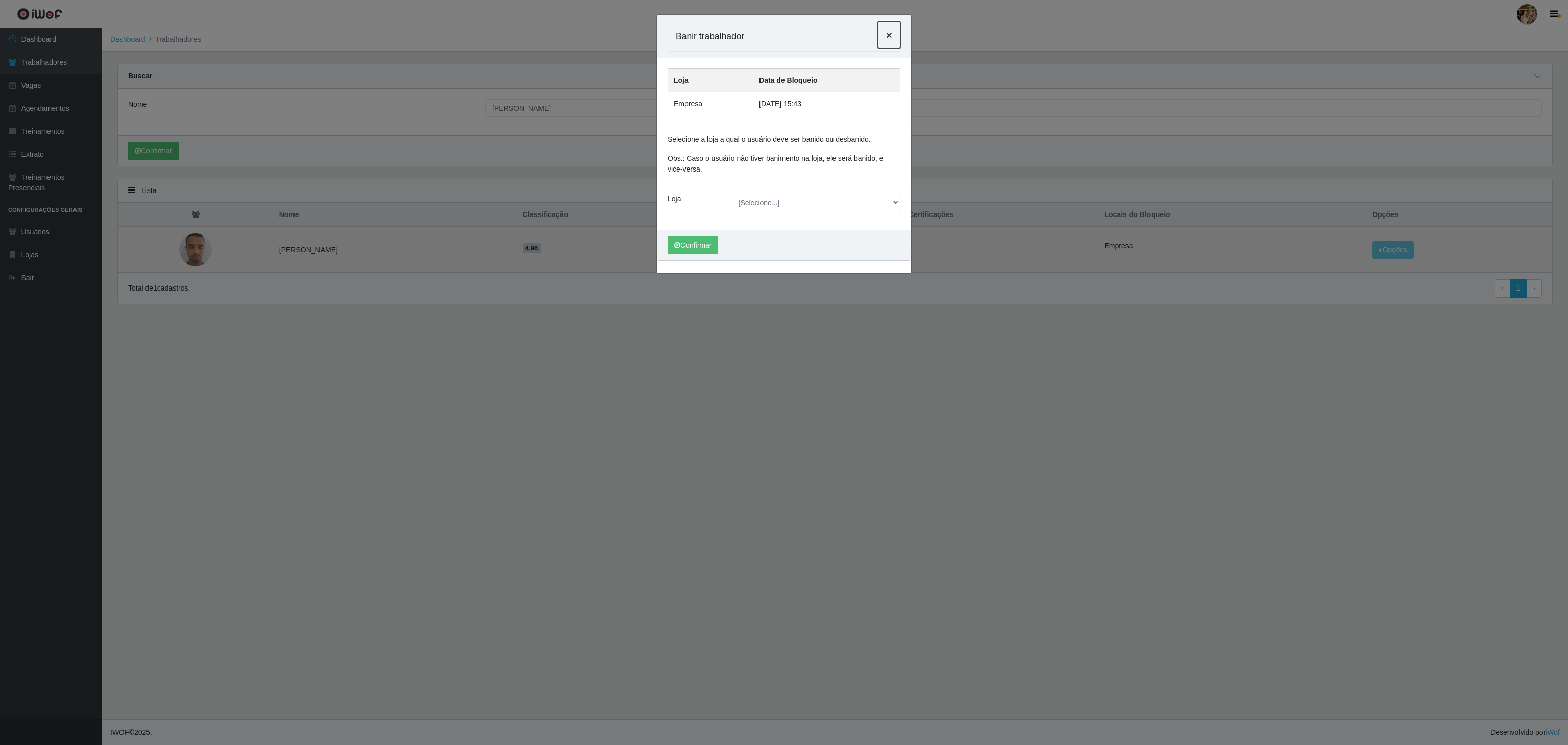
click at [886, 37] on span "×" at bounding box center [889, 34] width 6 height 12
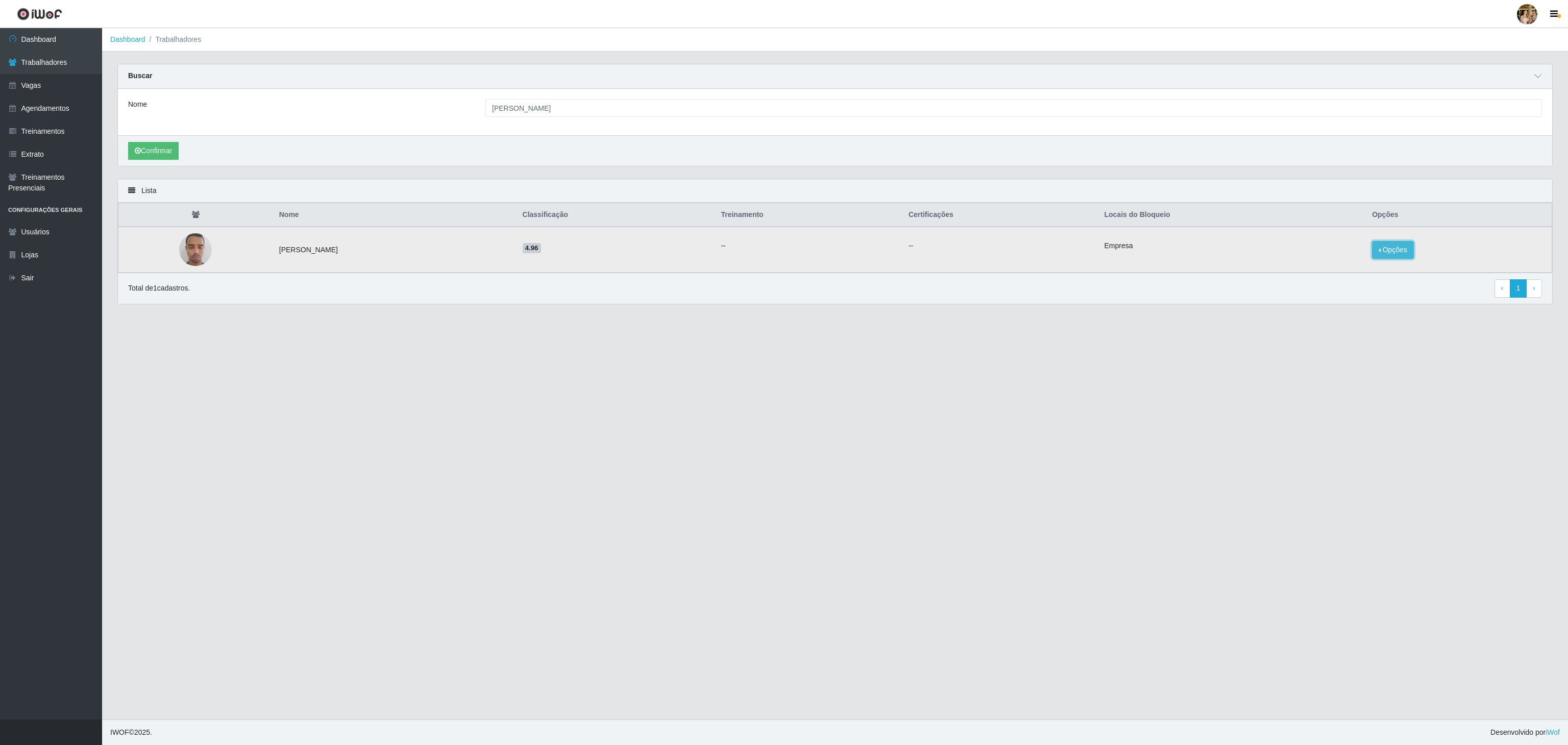
click at [1391, 258] on button "Opções" at bounding box center [1393, 250] width 42 height 18
click at [1337, 246] on button "Desbloquear - Empresa" at bounding box center [1323, 238] width 94 height 21
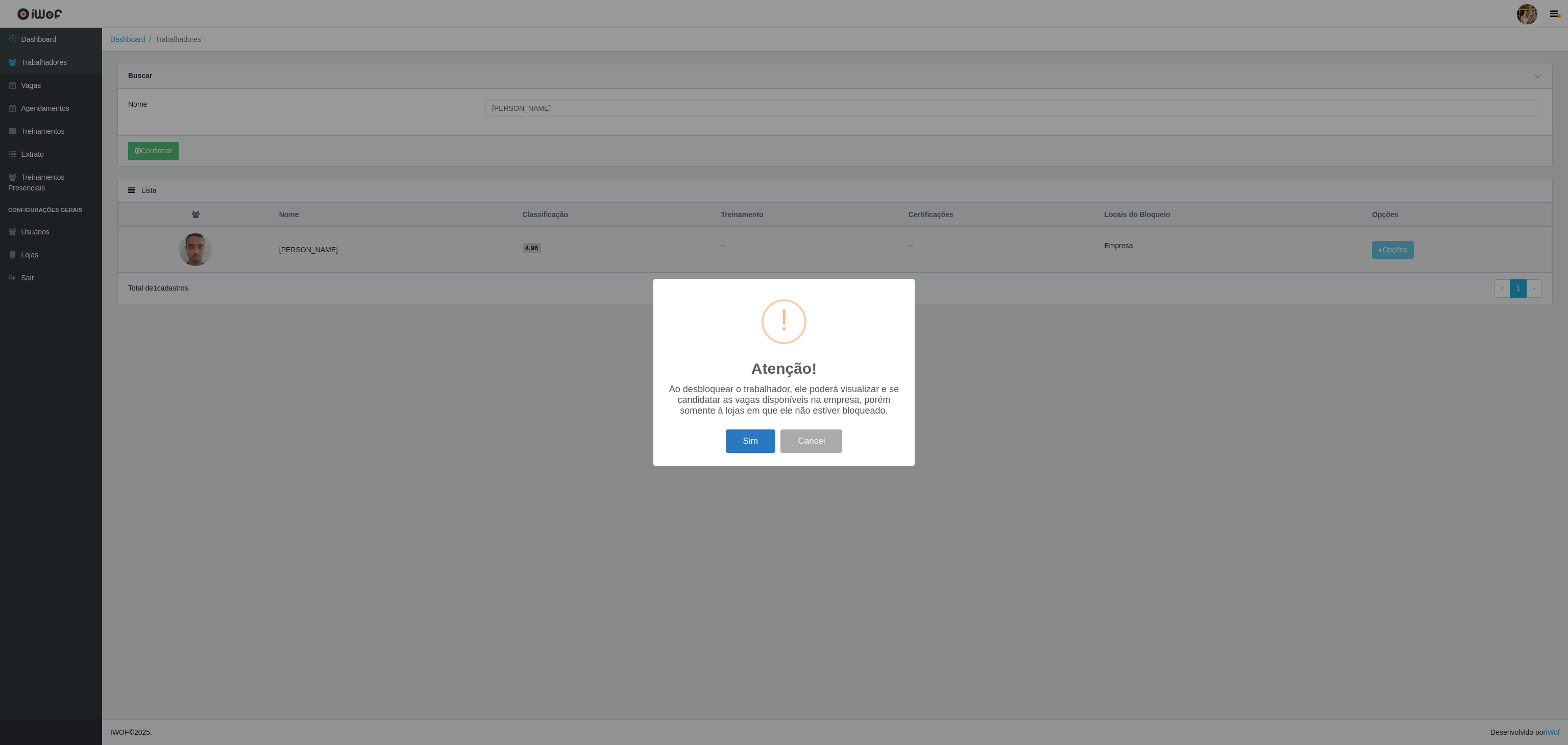
click at [750, 442] on button "Sim" at bounding box center [750, 442] width 49 height 24
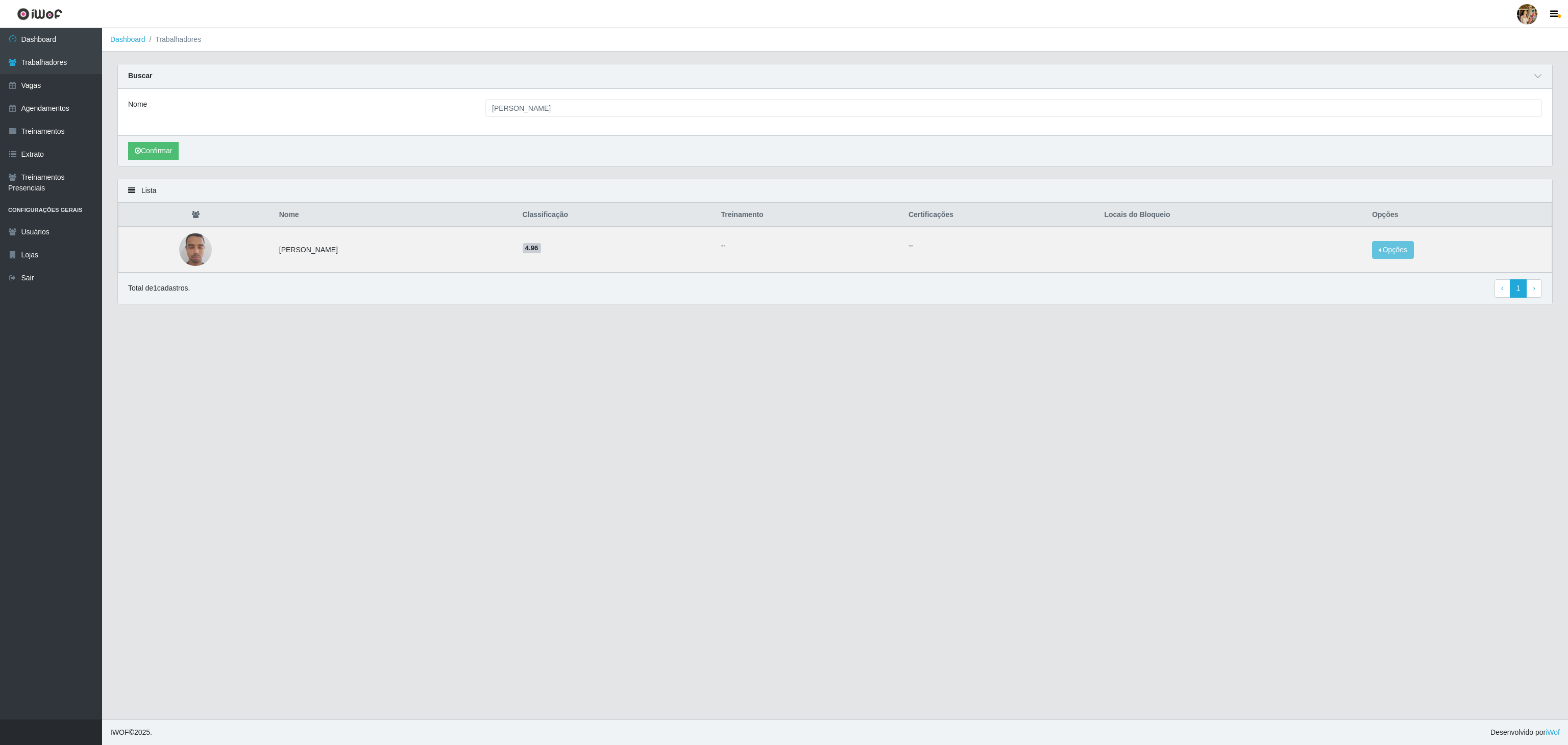
click at [750, 442] on main "Dashboard Trabalhadores Carregando... Buscar Nome [PERSON_NAME] Confirmar Lista…" at bounding box center [835, 374] width 1466 height 692
click at [1410, 259] on button "Opções" at bounding box center [1393, 250] width 42 height 18
click at [1370, 242] on button "Bloquear - Empresa" at bounding box center [1329, 238] width 82 height 21
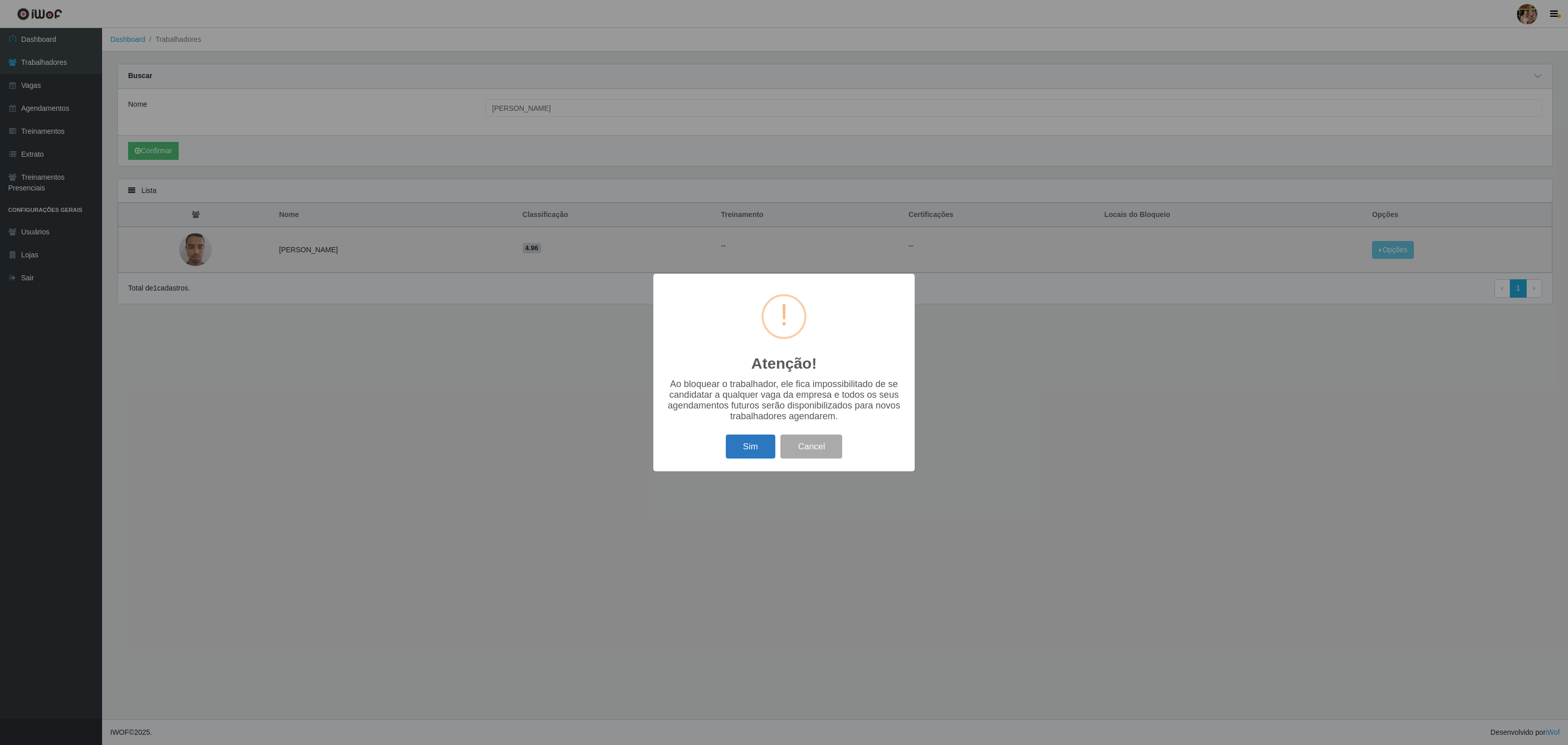
click at [739, 454] on button "Sim" at bounding box center [750, 447] width 49 height 24
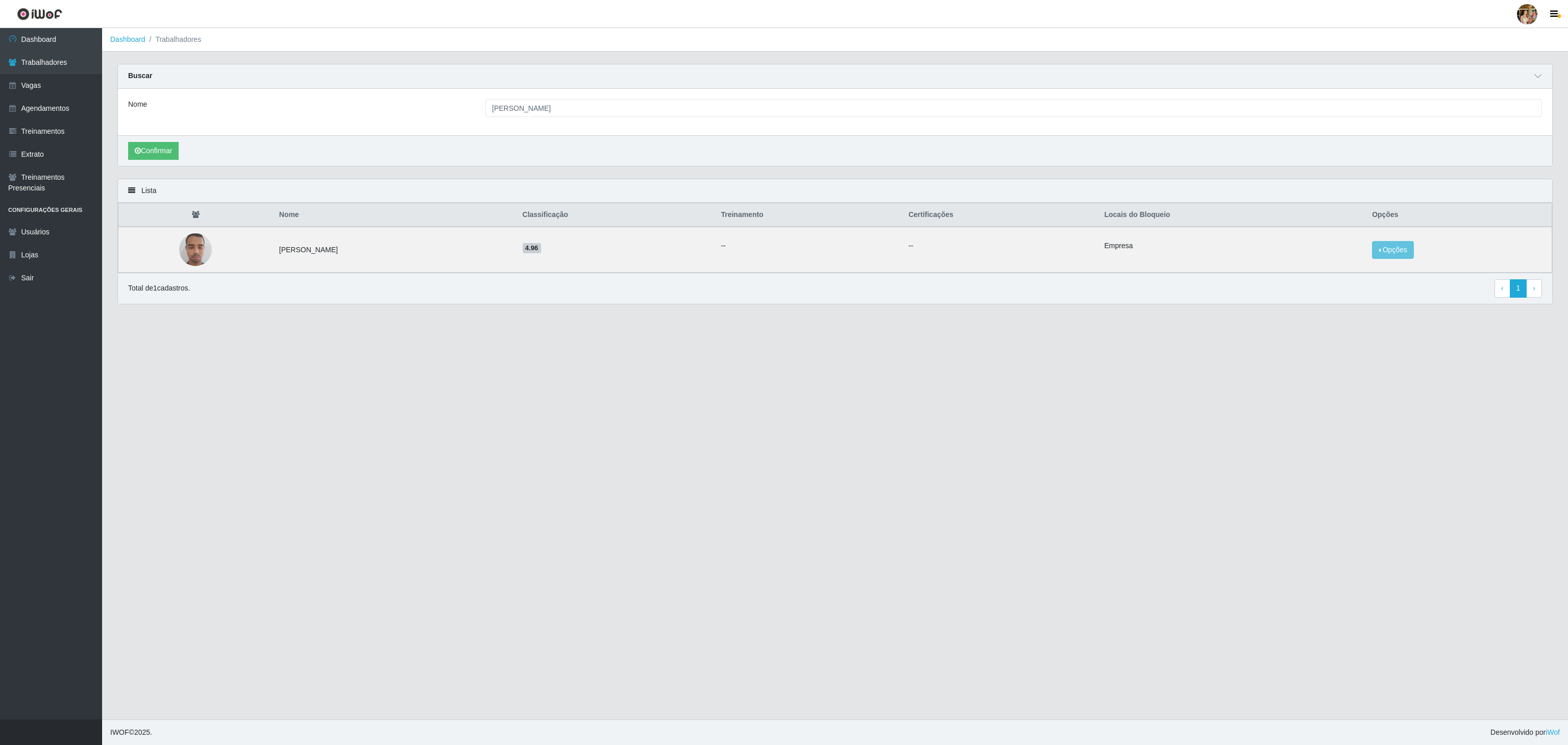
click at [1454, 585] on main "Dashboard Trabalhadores Carregando... Buscar Nome [PERSON_NAME] Confirmar Lista…" at bounding box center [835, 374] width 1466 height 692
